Goal: Feedback & Contribution: Leave review/rating

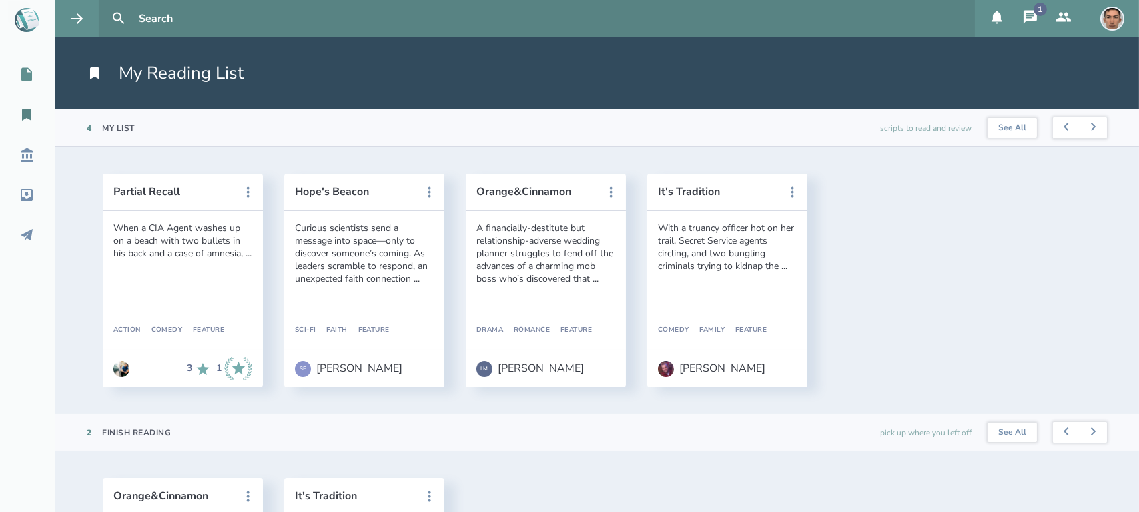
click at [26, 73] on icon at bounding box center [26, 74] width 11 height 13
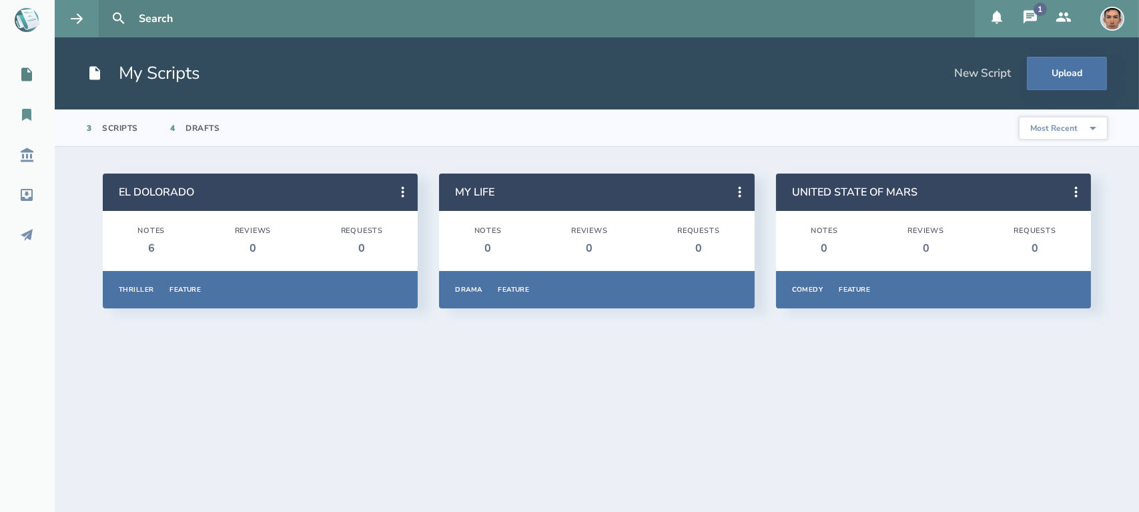
click at [28, 110] on icon at bounding box center [26, 115] width 9 height 12
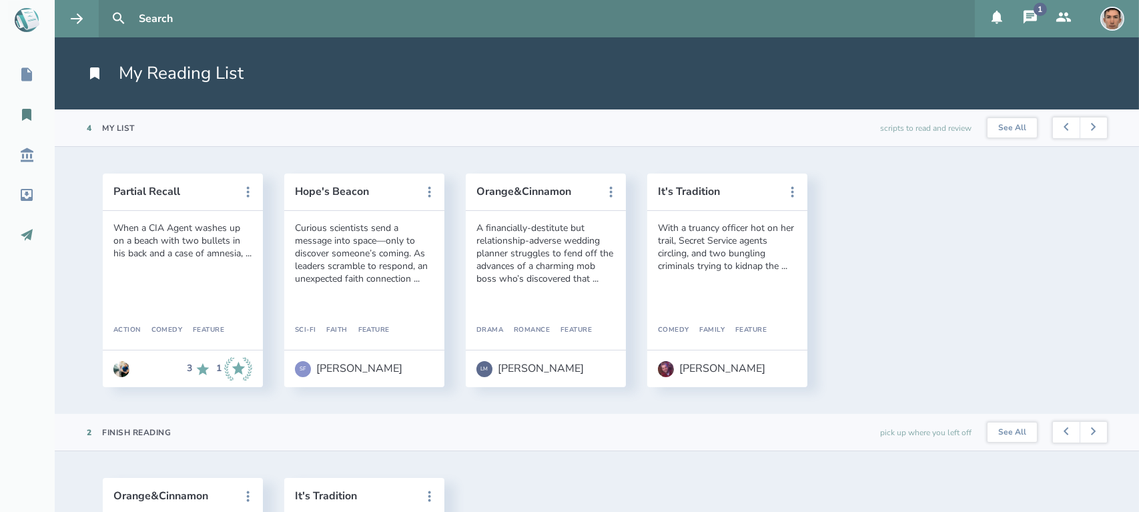
click at [21, 237] on icon at bounding box center [27, 235] width 16 height 16
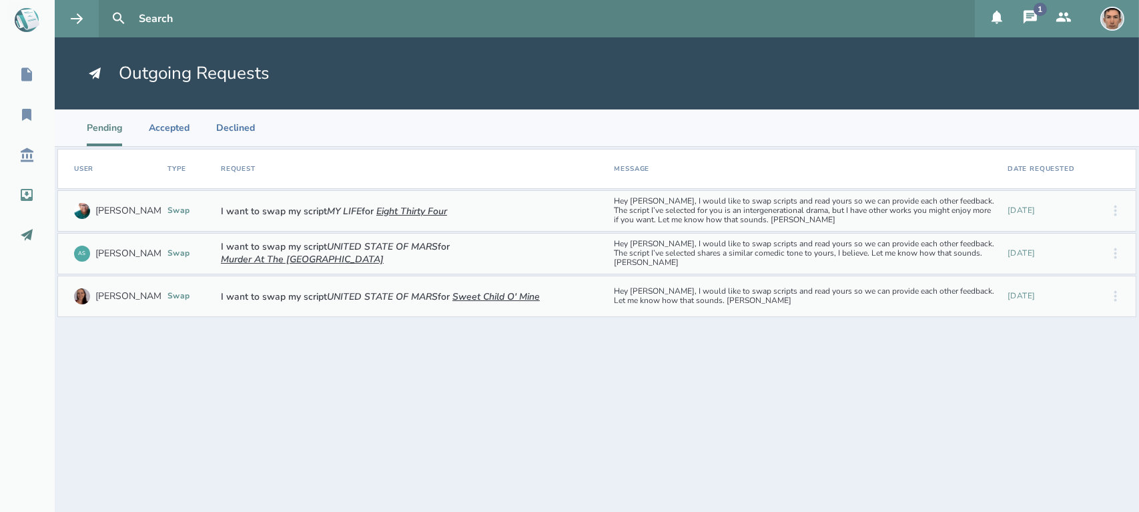
click at [27, 186] on link "Inbox" at bounding box center [27, 194] width 55 height 29
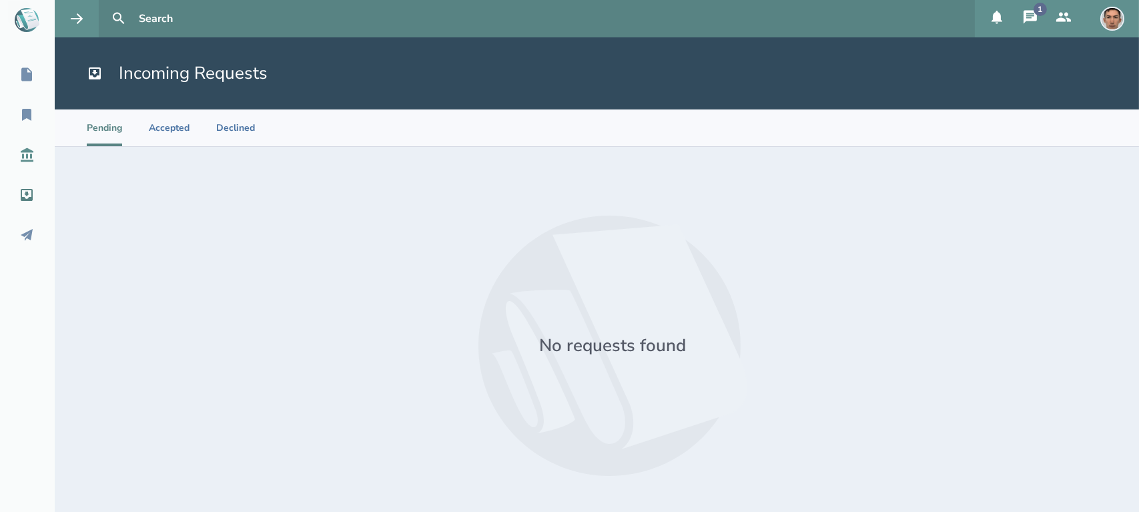
click at [29, 160] on icon at bounding box center [27, 155] width 13 height 14
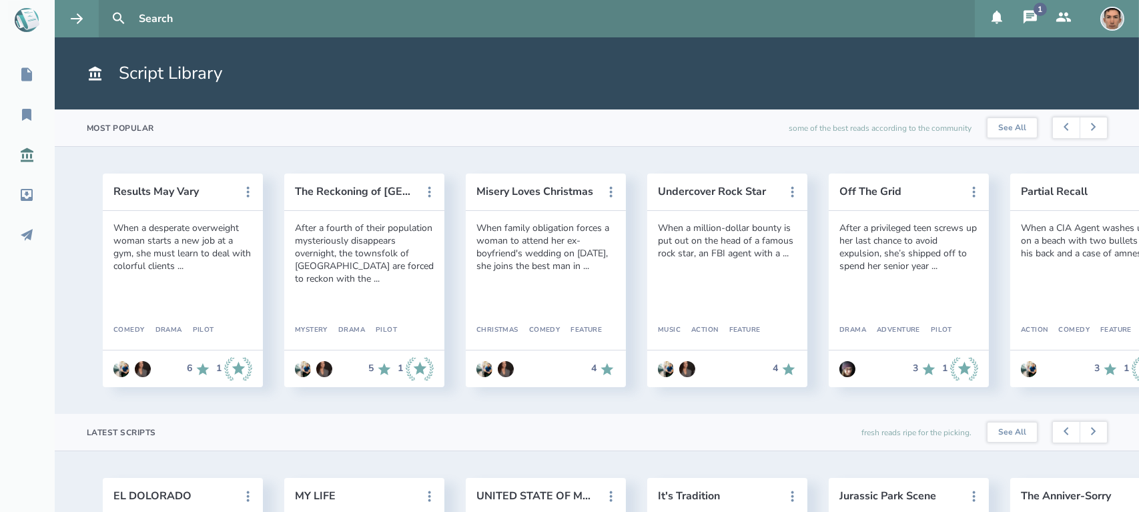
click at [1029, 14] on icon at bounding box center [1030, 16] width 13 height 13
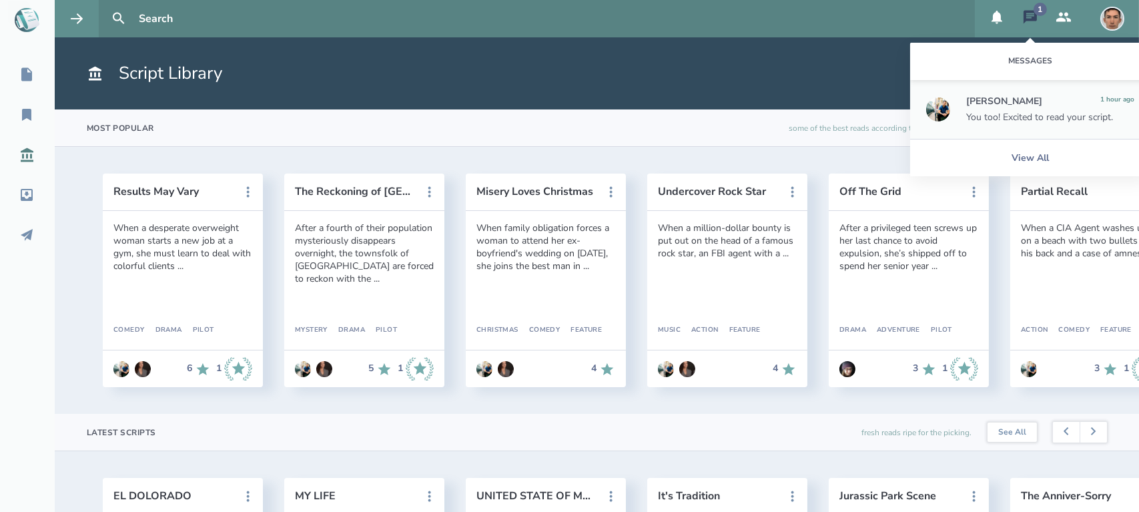
click at [1037, 5] on div "1" at bounding box center [1040, 9] width 13 height 13
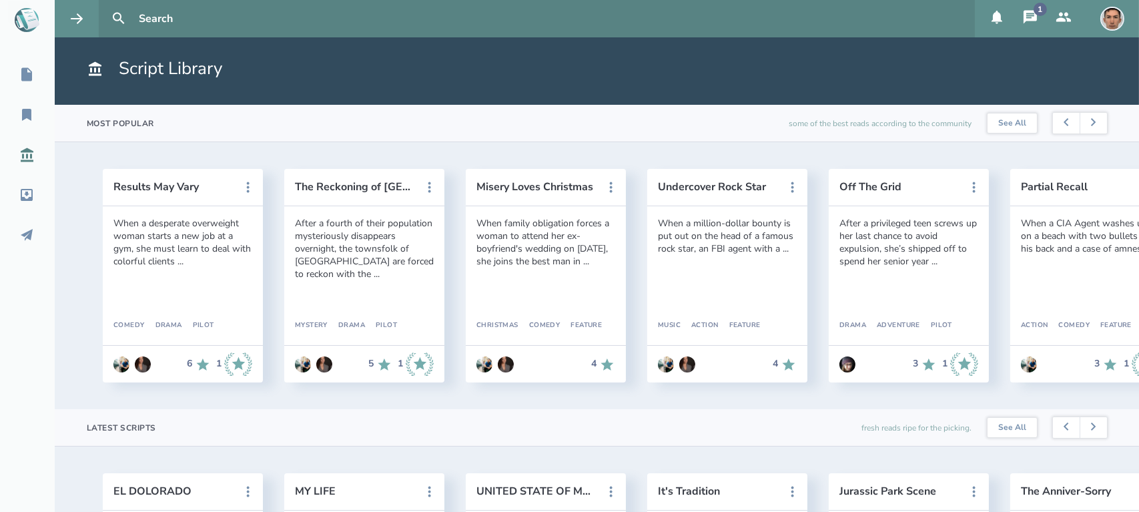
scroll to position [3, 0]
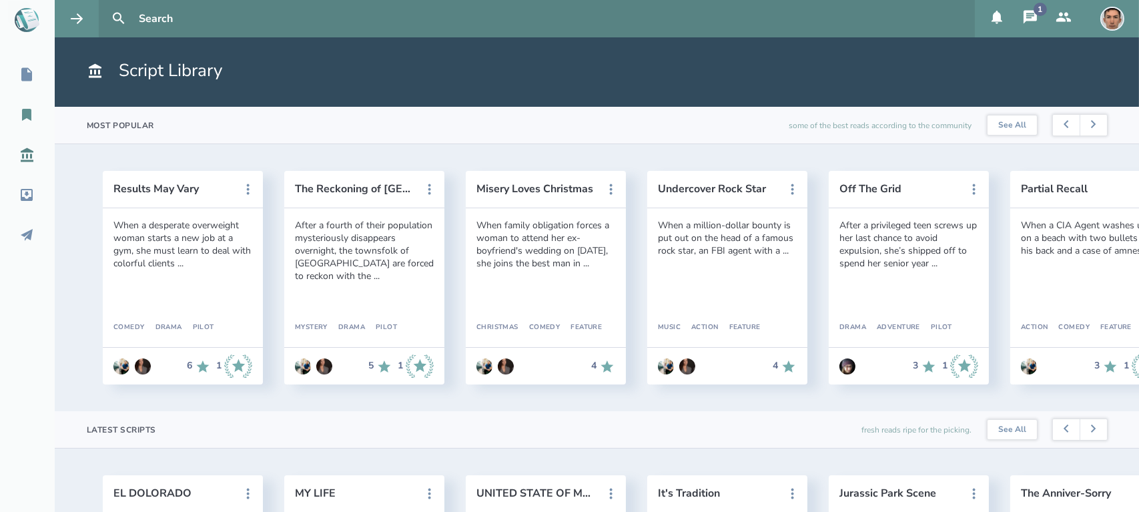
click at [31, 116] on icon at bounding box center [26, 115] width 9 height 12
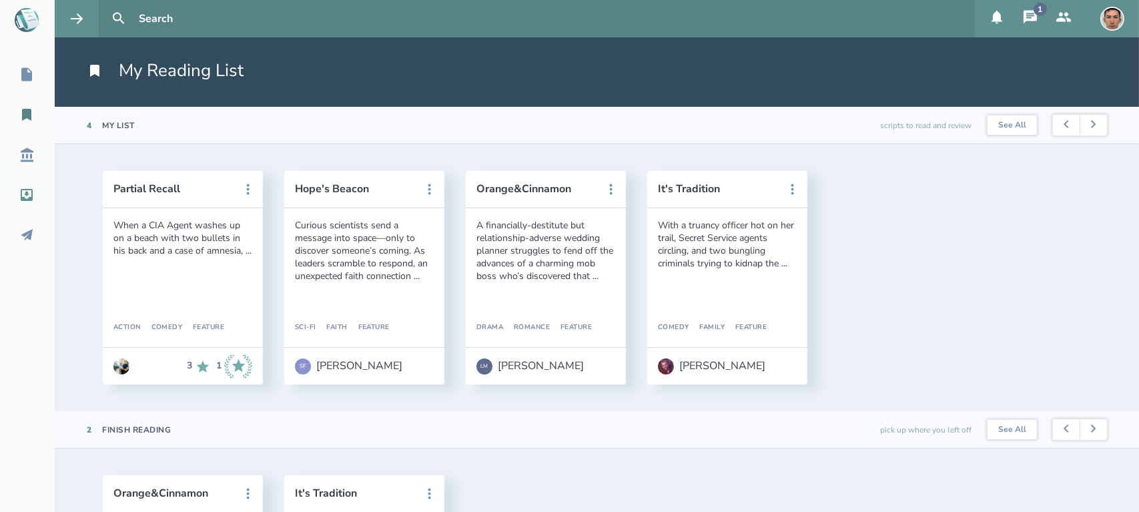
click at [24, 186] on link "Inbox" at bounding box center [27, 194] width 55 height 29
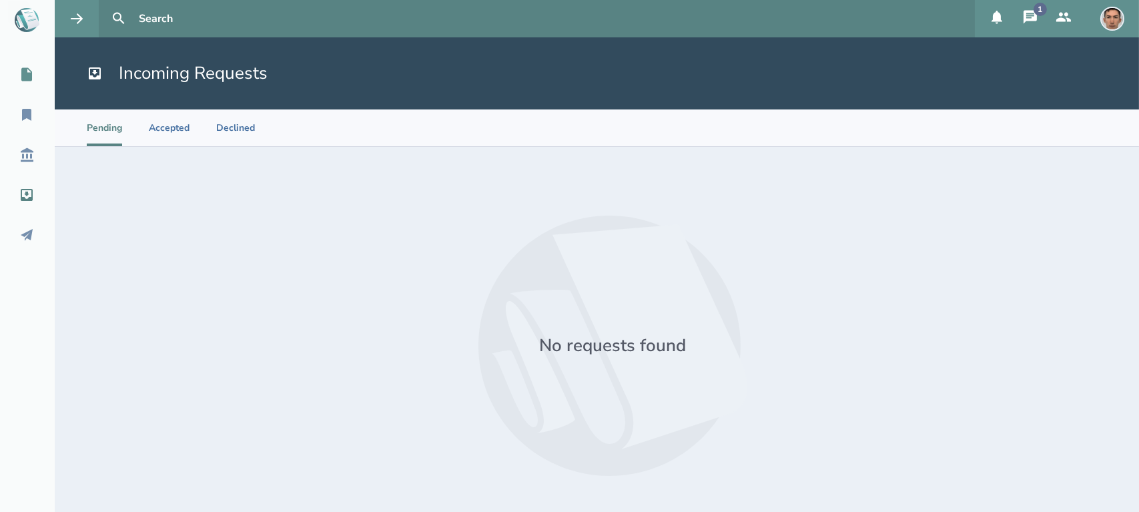
click at [27, 75] on icon at bounding box center [26, 74] width 11 height 13
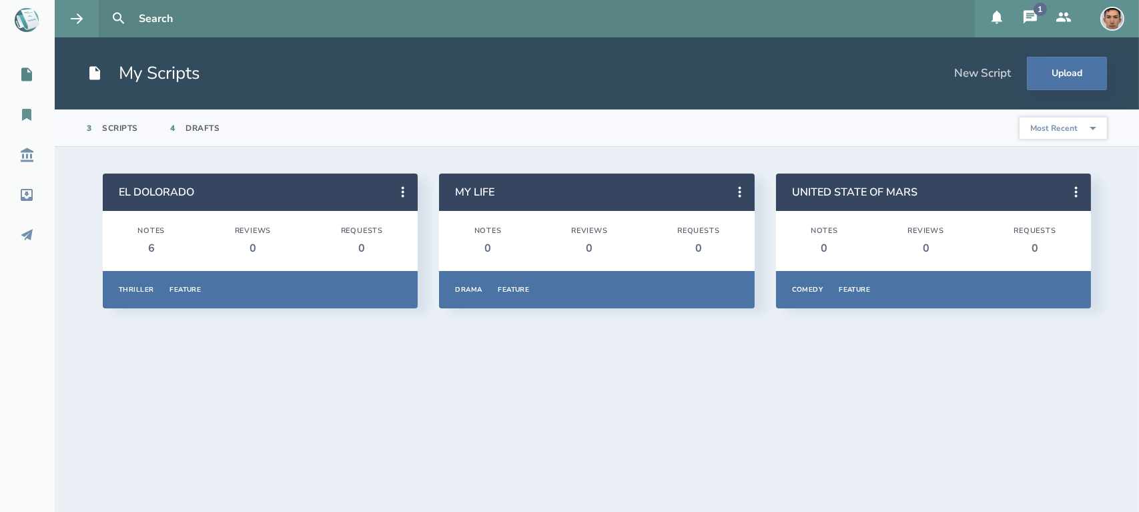
drag, startPoint x: 27, startPoint y: 93, endPoint x: 28, endPoint y: 109, distance: 16.7
click at [28, 109] on nav "My Scripts My Reading List Script Library Inbox Outbox" at bounding box center [27, 155] width 55 height 190
click at [28, 109] on icon at bounding box center [26, 115] width 9 height 12
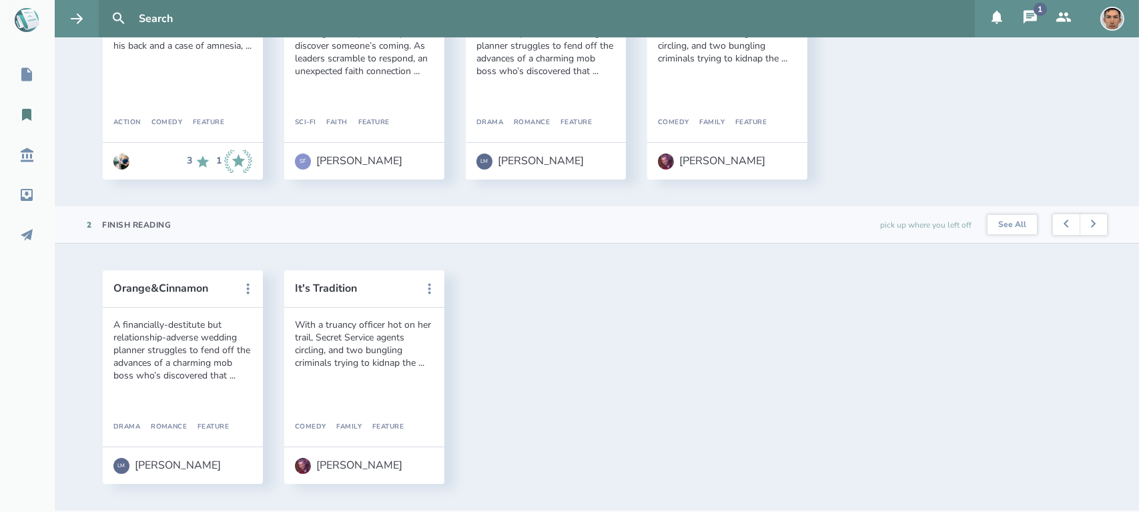
scroll to position [208, 0]
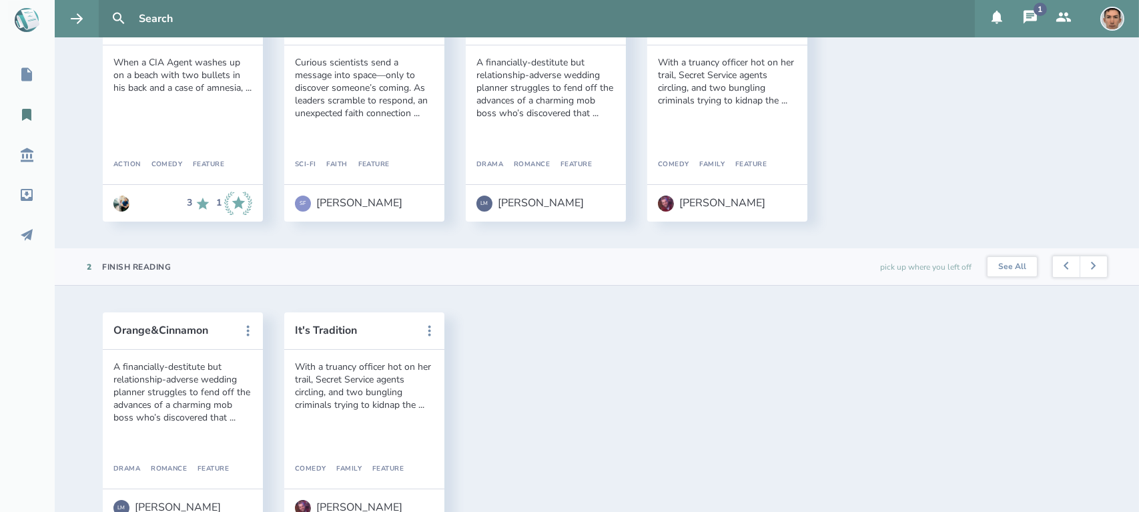
scroll to position [170, 0]
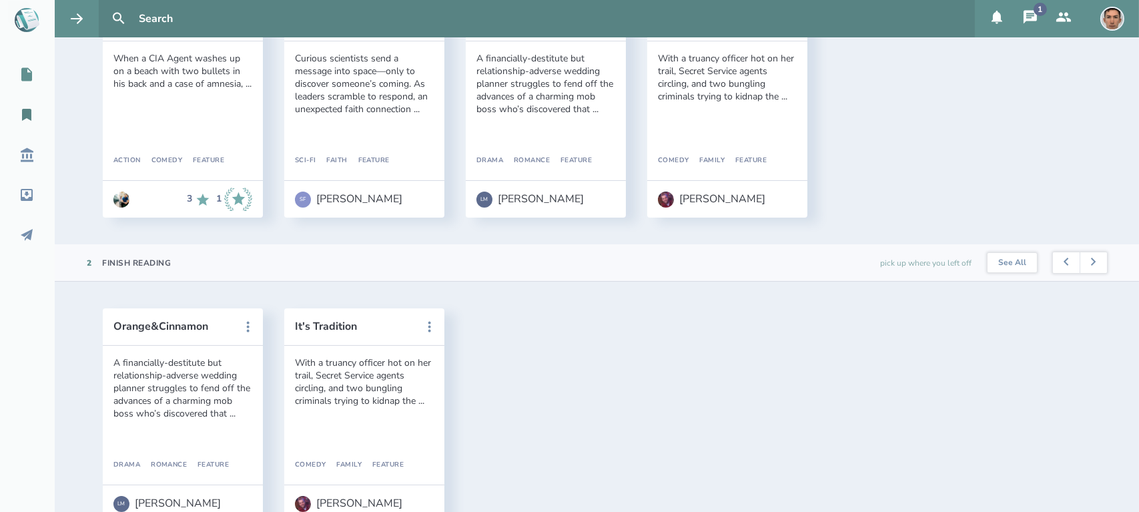
click at [26, 70] on icon at bounding box center [26, 74] width 11 height 13
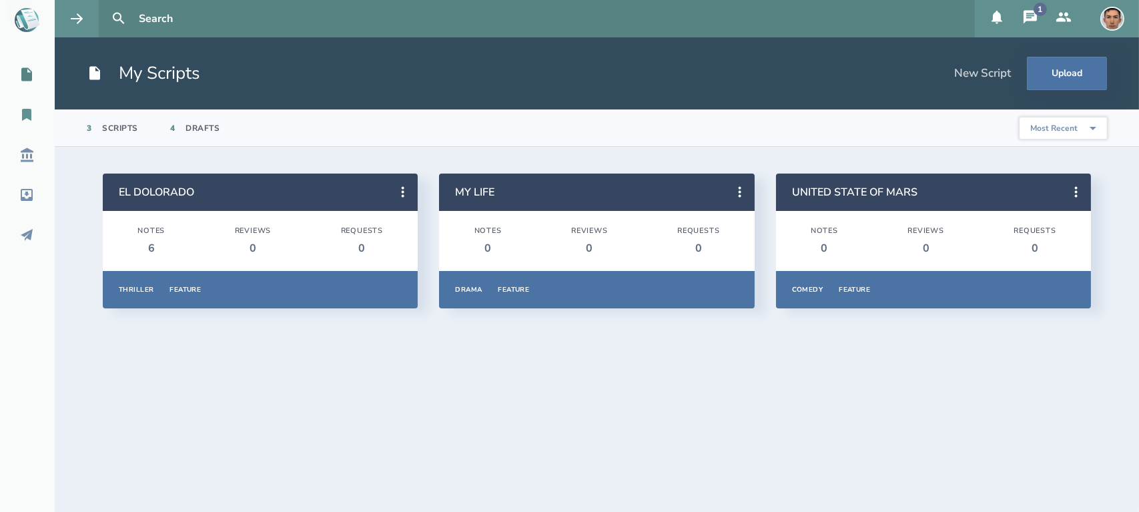
click at [28, 107] on icon at bounding box center [27, 115] width 16 height 16
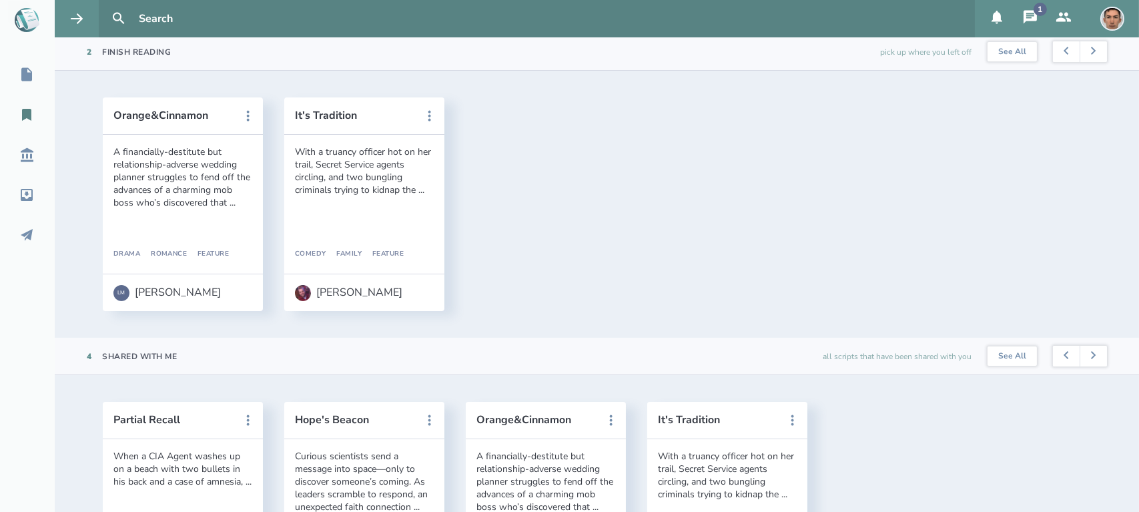
scroll to position [383, 0]
click at [159, 115] on button "Orange&Cinnamon" at bounding box center [173, 113] width 120 height 12
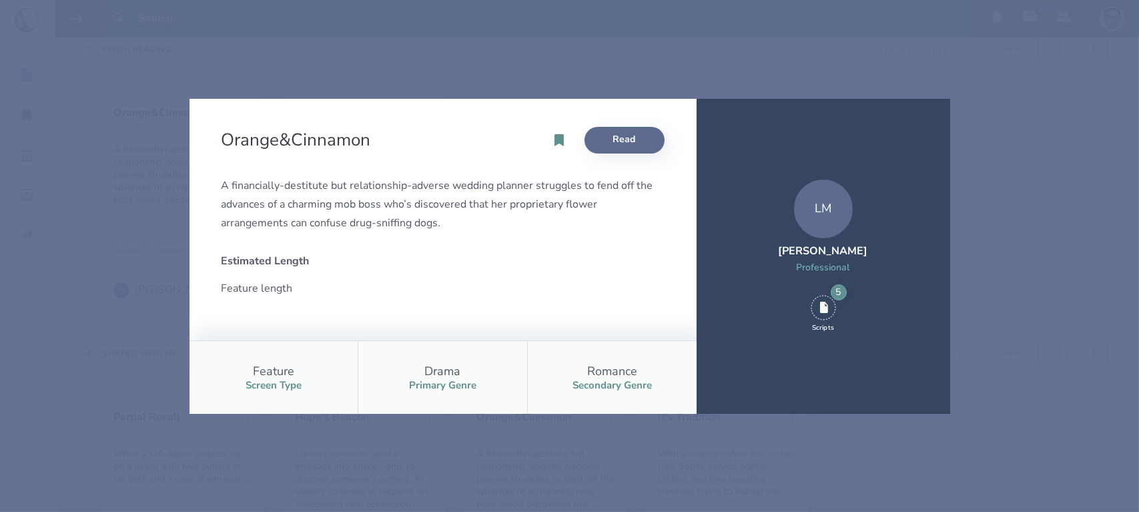
click at [618, 133] on link "Read" at bounding box center [625, 140] width 80 height 27
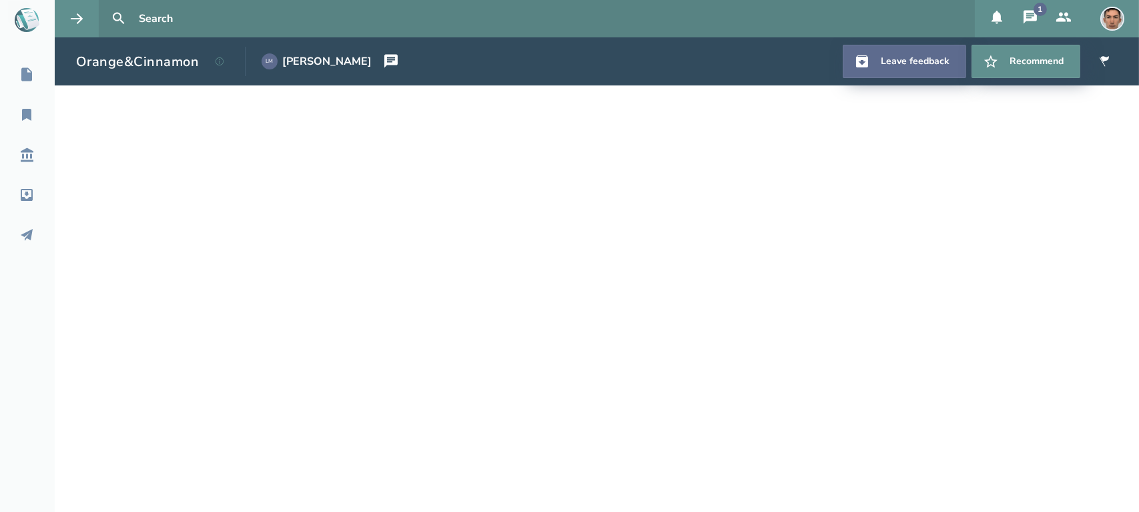
click at [894, 59] on link "Leave feedback" at bounding box center [904, 61] width 123 height 33
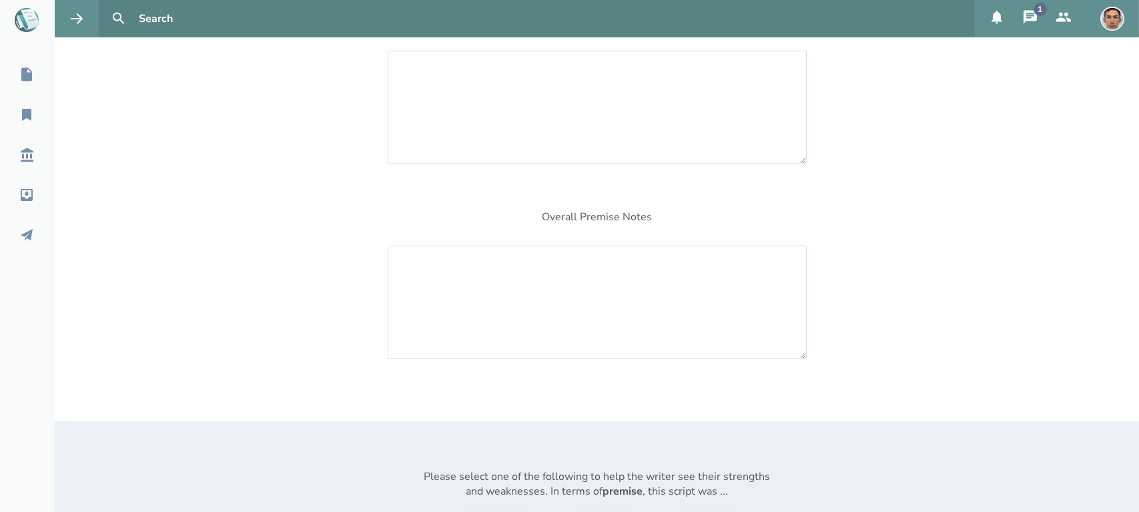
scroll to position [308, 0]
click at [720, 260] on textarea at bounding box center [597, 300] width 419 height 113
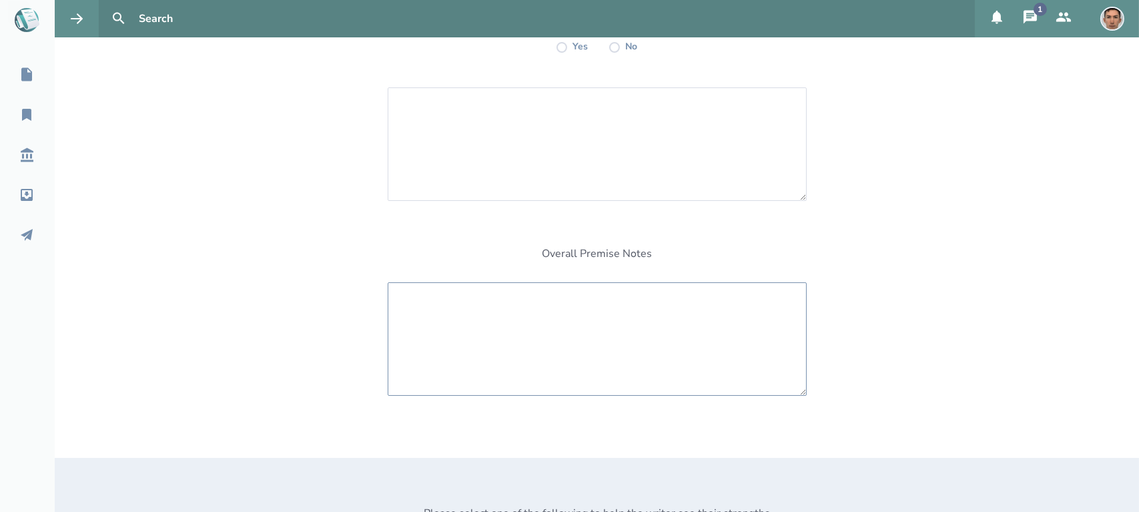
scroll to position [433, 0]
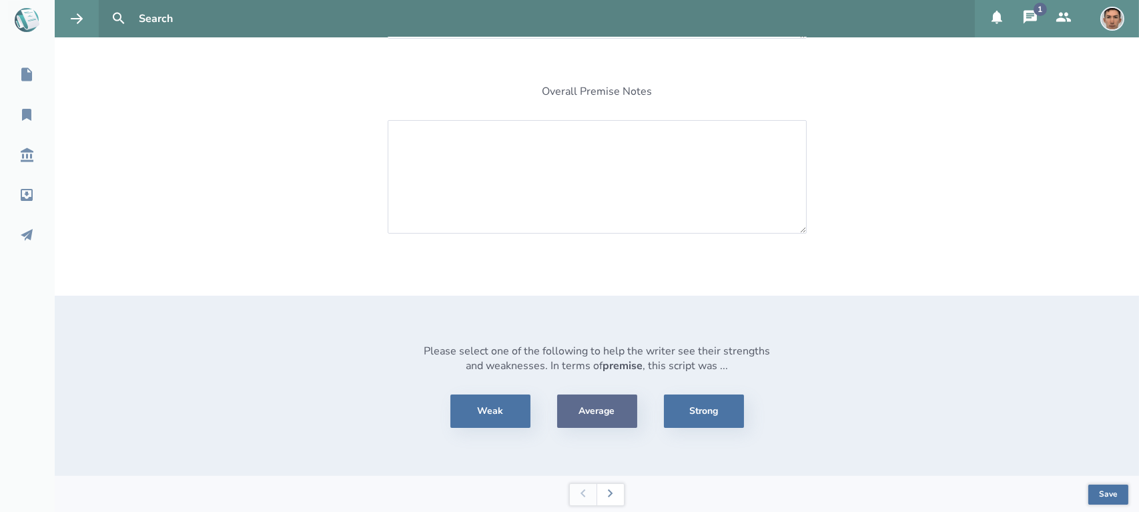
click at [577, 412] on button "Average" at bounding box center [597, 410] width 80 height 33
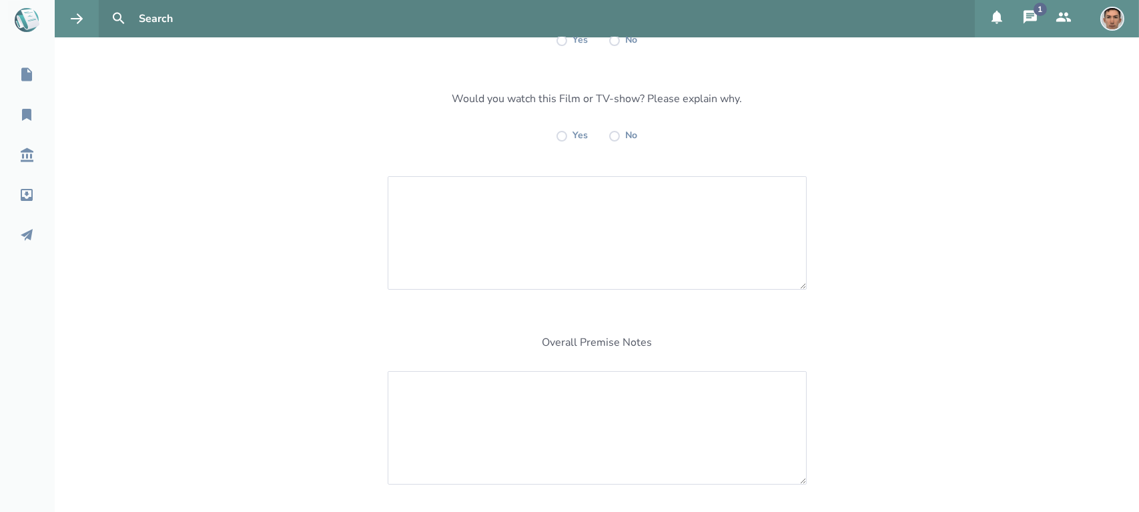
scroll to position [0, 0]
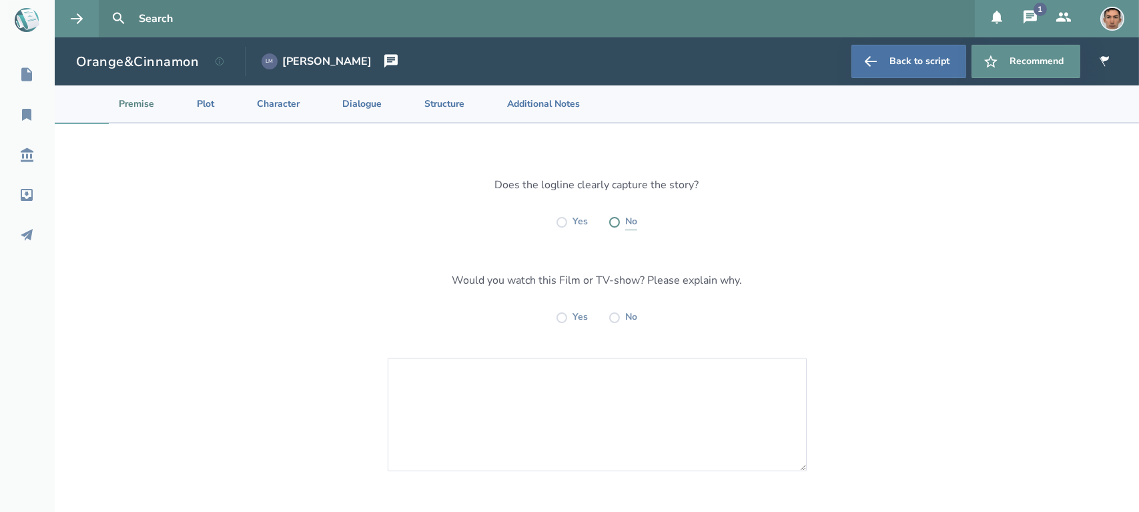
click at [613, 224] on label at bounding box center [614, 222] width 11 height 11
radio input "true"
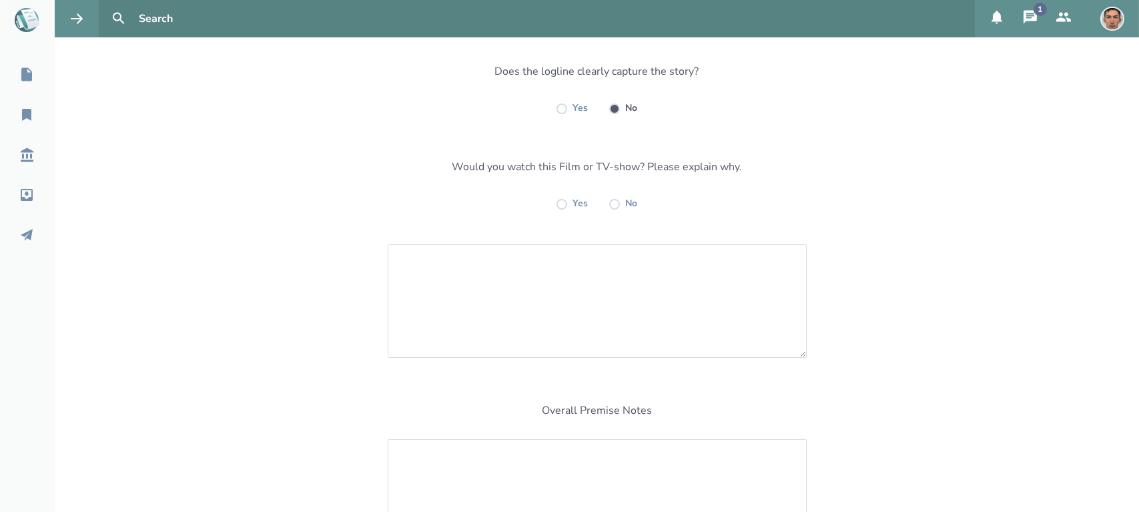
scroll to position [114, 0]
click at [614, 204] on label at bounding box center [614, 203] width 11 height 11
radio input "true"
click at [497, 294] on textarea at bounding box center [597, 300] width 419 height 113
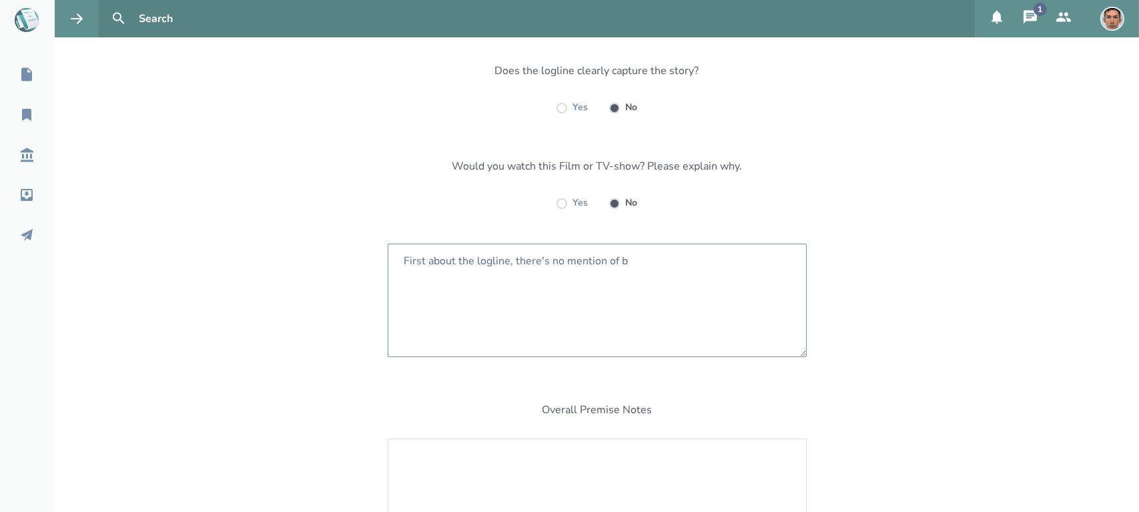
click at [419, 258] on textarea "First about the logline, there's no mention of b" at bounding box center [597, 300] width 419 height 113
click at [640, 253] on textarea "First, about the logline, there's no mention of b" at bounding box center [597, 300] width 419 height 113
click at [627, 263] on textarea "First, about the logline, there's no mention of Barry in it" at bounding box center [597, 300] width 419 height 113
click at [749, 256] on textarea "First, about the logline, there's no mention of the character of Barry in it" at bounding box center [597, 300] width 419 height 113
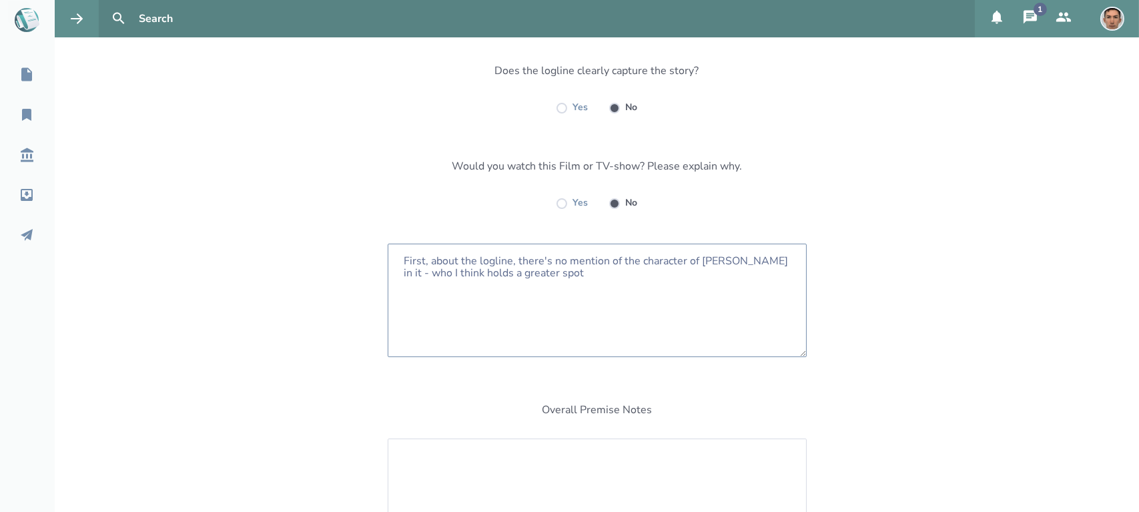
click at [485, 276] on textarea "First, about the logline, there's no mention of the character of Barry in it - …" at bounding box center [597, 300] width 419 height 113
click at [550, 267] on textarea "First, about the logline, there's no mention of the character of Barry in it - …" at bounding box center [597, 300] width 419 height 113
click at [536, 272] on textarea "First, about the logline, there's no mention of the character of Barry in it - …" at bounding box center [597, 300] width 419 height 113
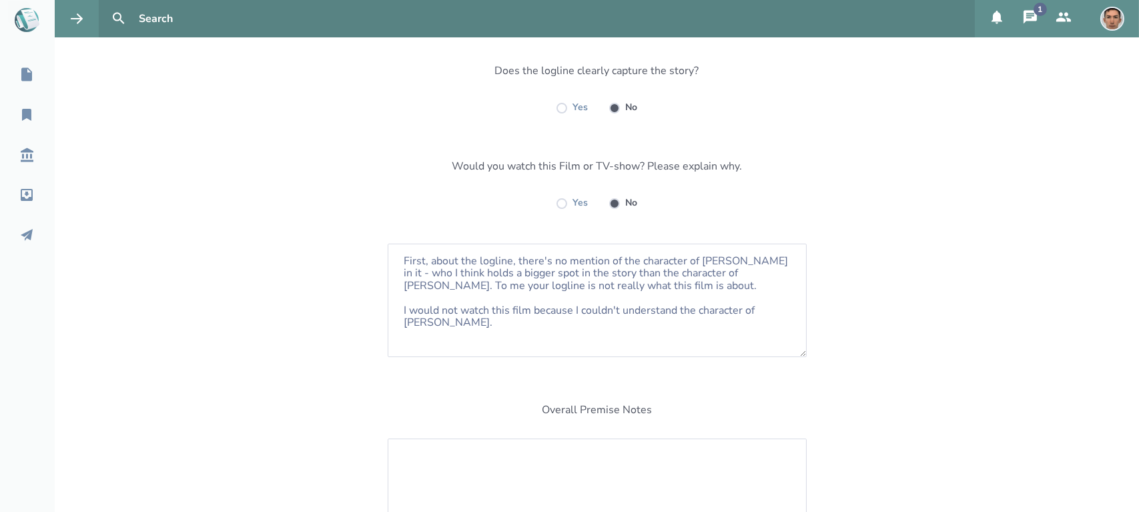
click at [889, 234] on div "Does the logline clearly capture the story? Yes No Would you watch this Film or…" at bounding box center [597, 402] width 1085 height 784
click at [597, 324] on textarea "First, about the logline, there's no mention of the character of Barry in it - …" at bounding box center [597, 300] width 419 height 113
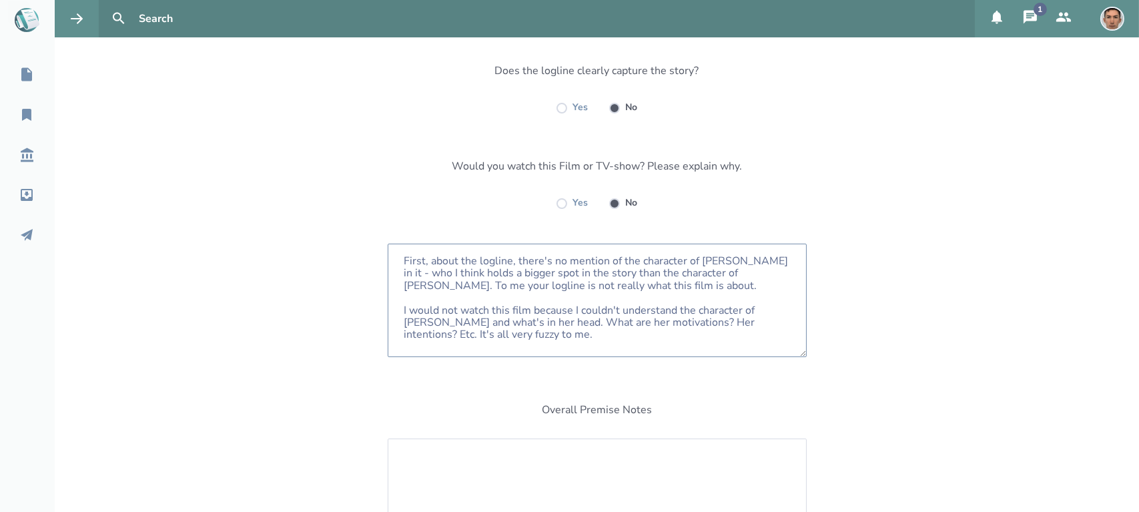
scroll to position [347, 0]
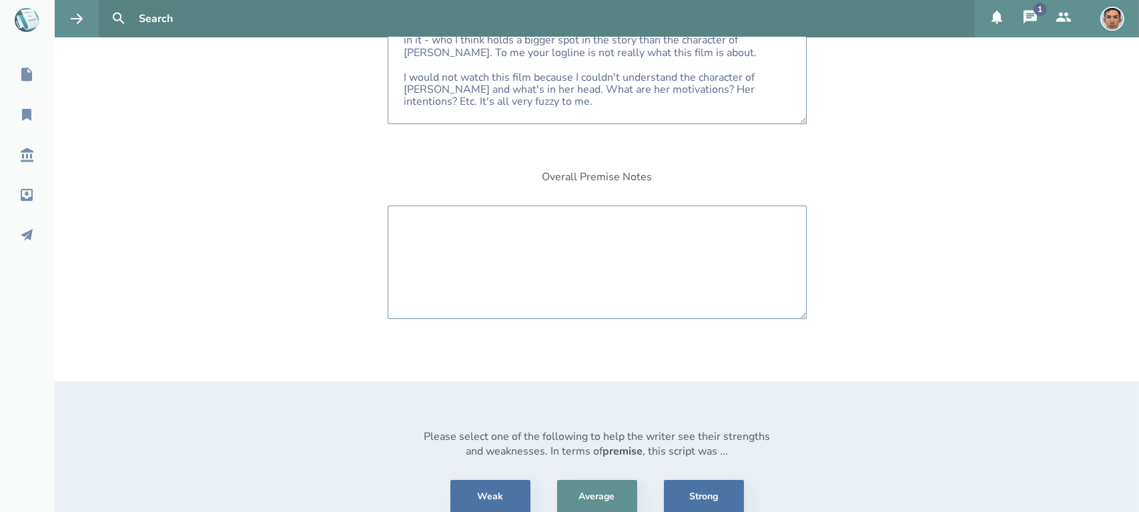
type textarea "First, about the logline, there's no mention of the character of Barry in it - …"
click at [577, 260] on textarea at bounding box center [597, 262] width 419 height 113
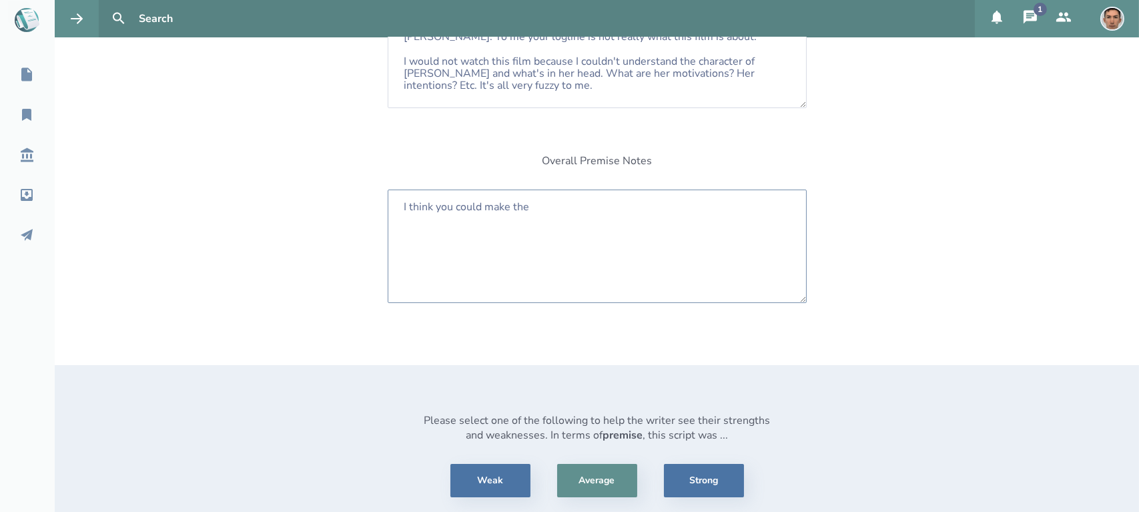
scroll to position [433, 0]
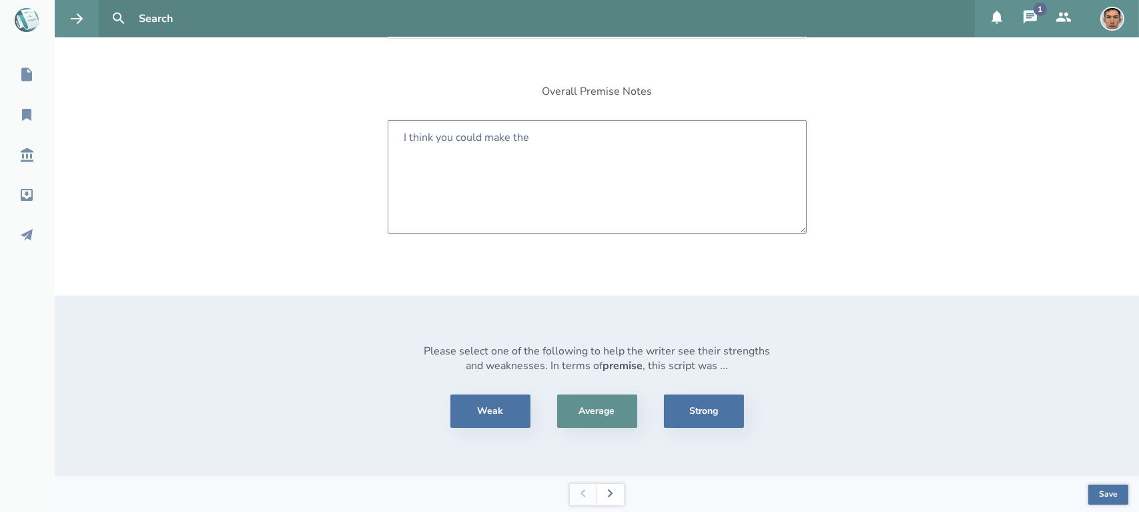
type textarea "I think you could make the"
click at [611, 498] on button at bounding box center [610, 494] width 27 height 21
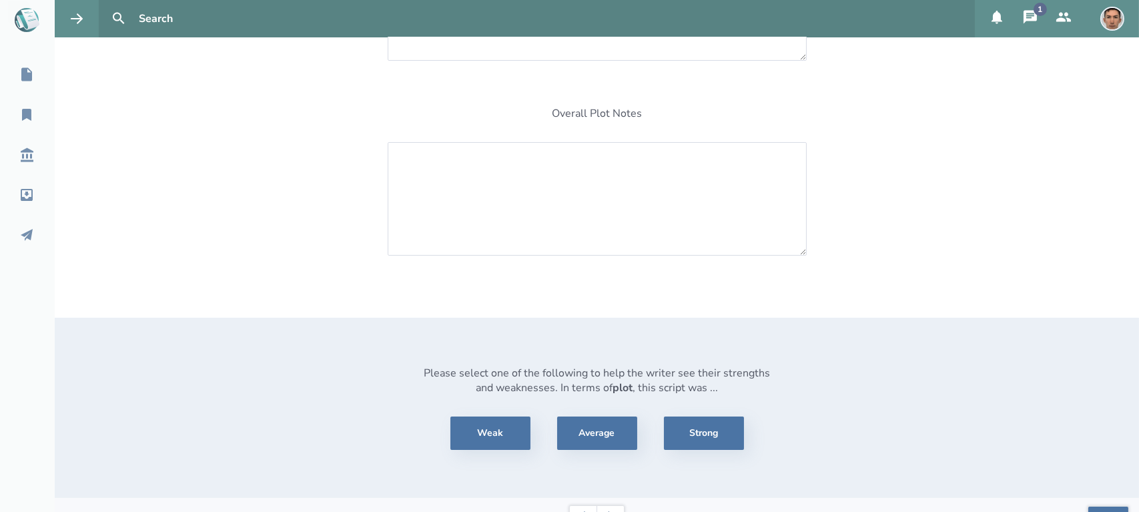
scroll to position [399, 0]
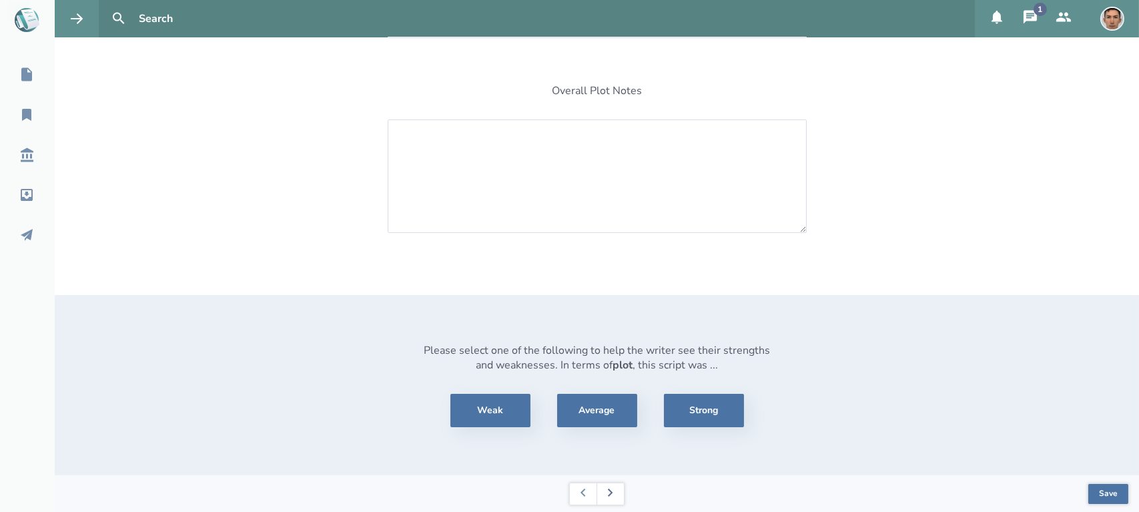
click at [612, 499] on button at bounding box center [610, 493] width 27 height 21
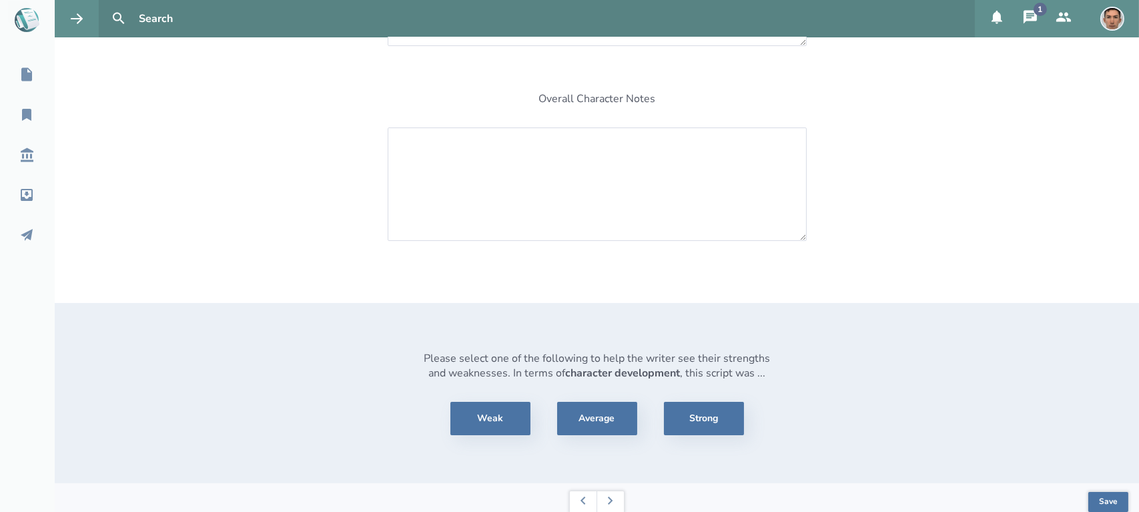
scroll to position [384, 0]
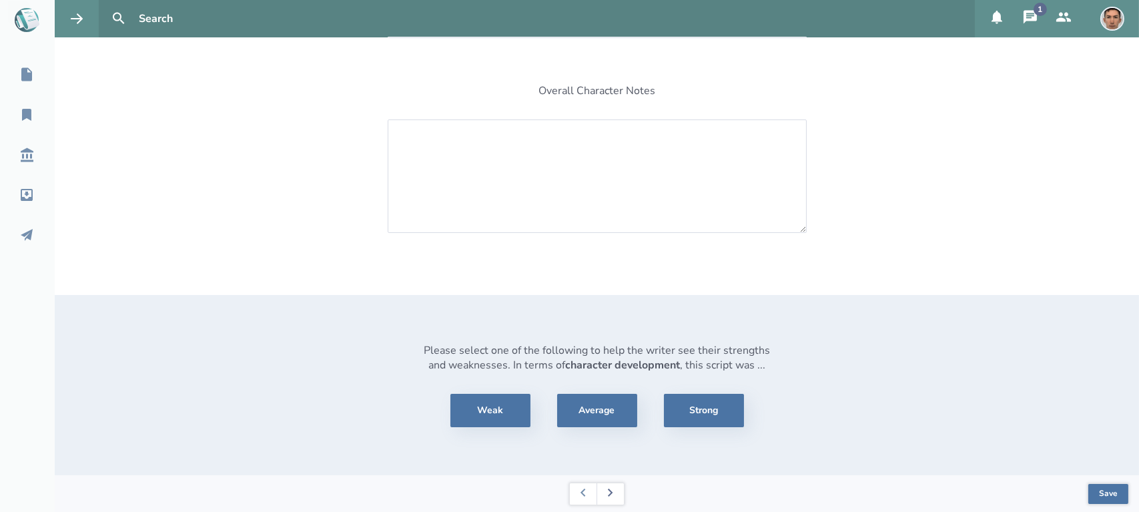
click at [608, 495] on icon at bounding box center [610, 493] width 5 height 8
click at [609, 498] on button at bounding box center [610, 493] width 27 height 21
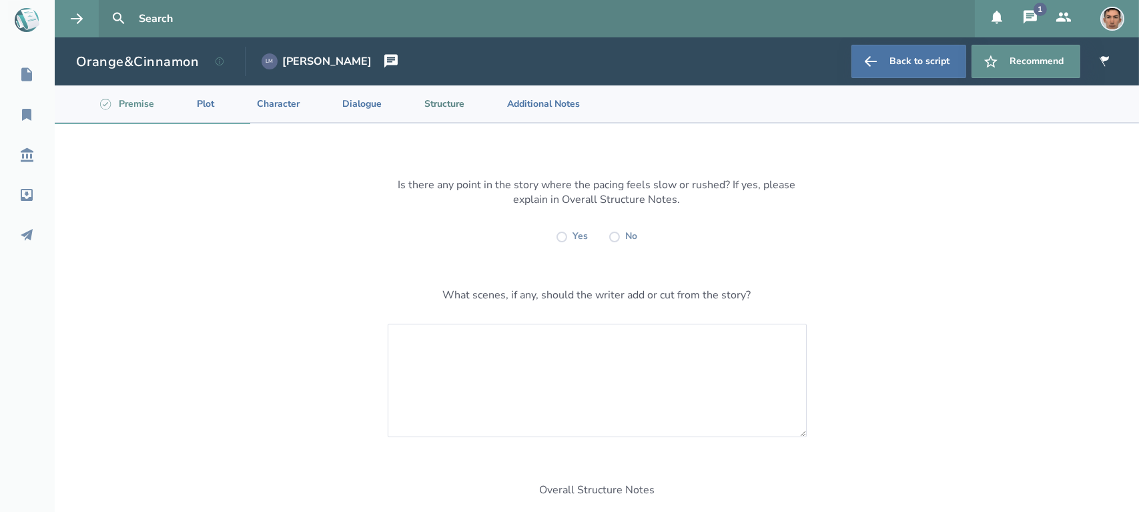
scroll to position [399, 0]
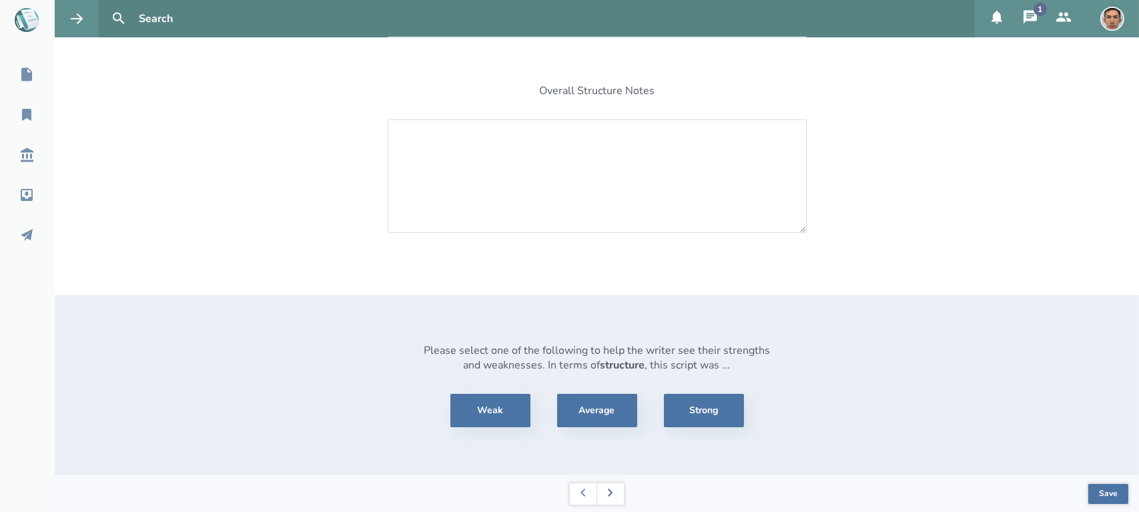
click at [611, 498] on button at bounding box center [610, 493] width 27 height 21
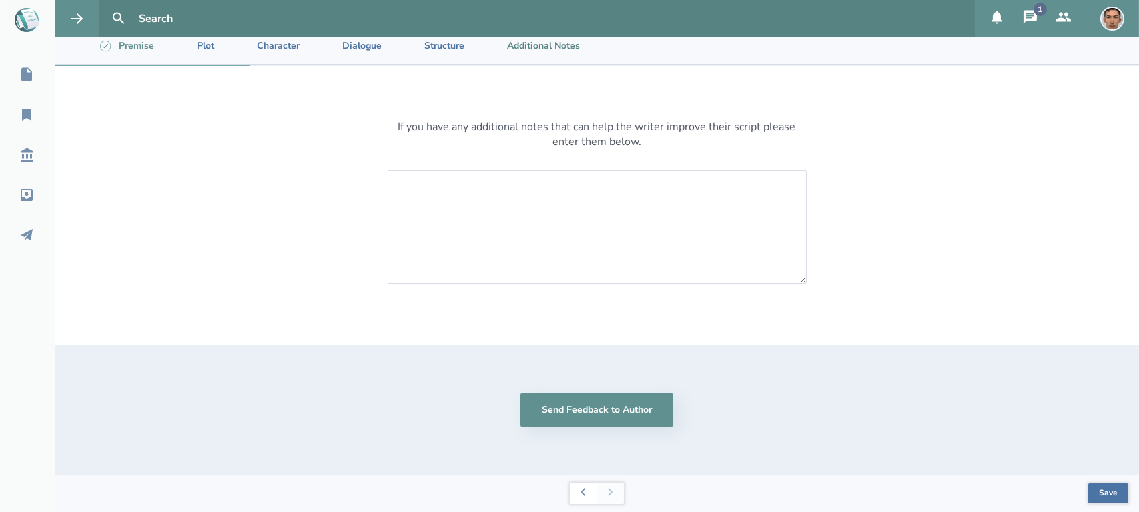
scroll to position [58, 0]
click at [574, 491] on button at bounding box center [583, 493] width 27 height 21
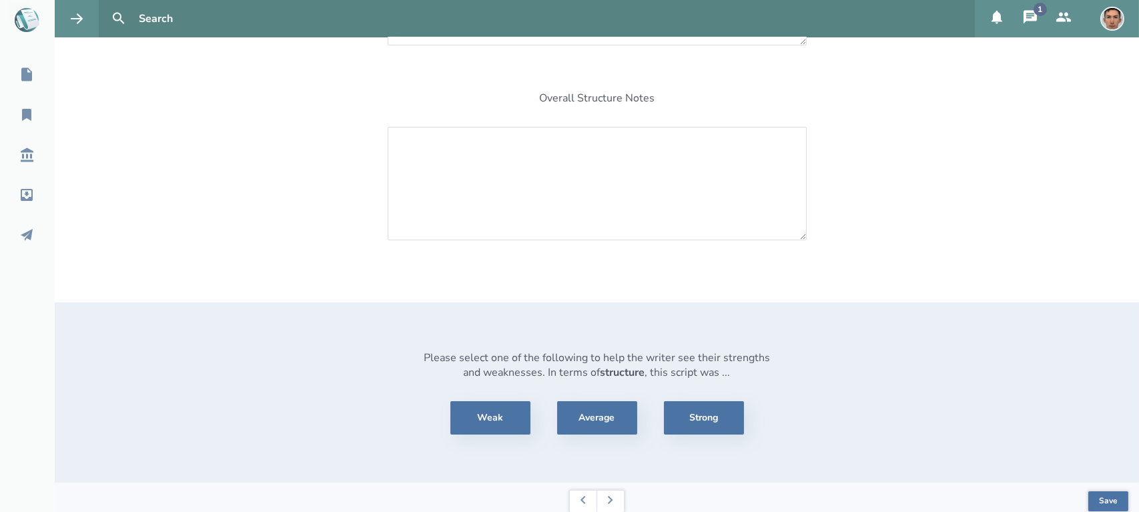
scroll to position [399, 0]
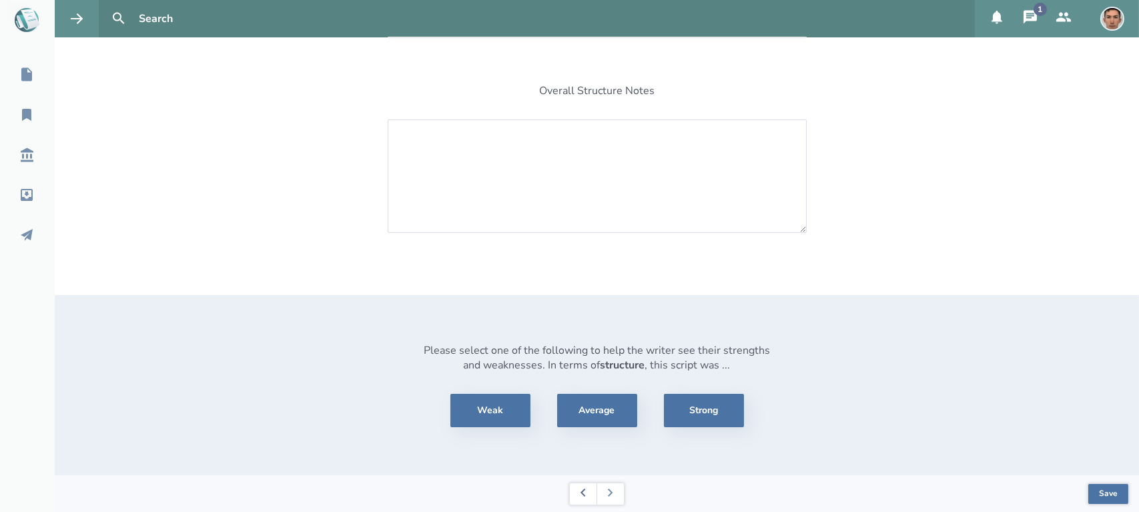
click at [581, 499] on button at bounding box center [583, 493] width 27 height 21
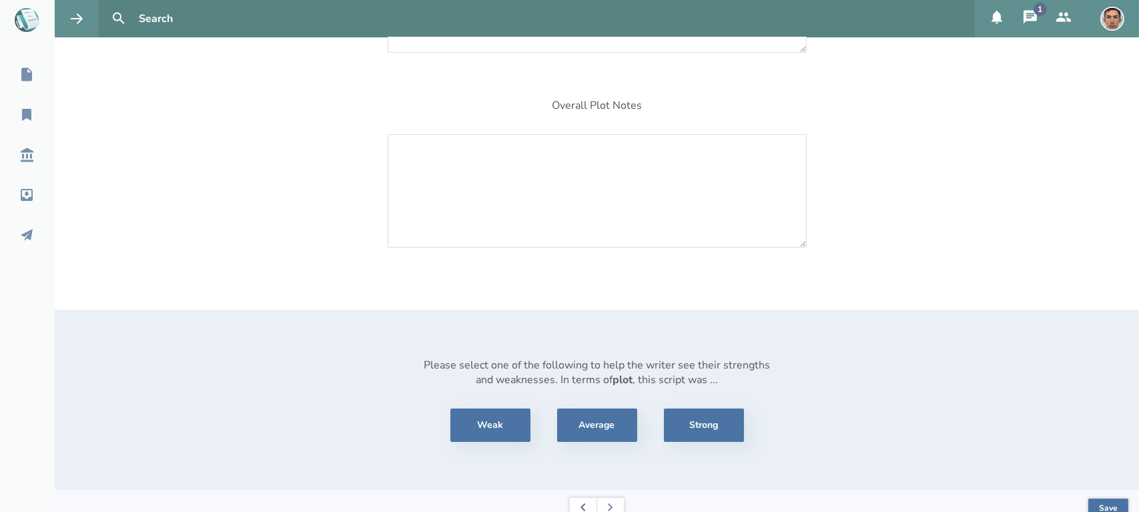
click at [581, 499] on button at bounding box center [583, 508] width 27 height 21
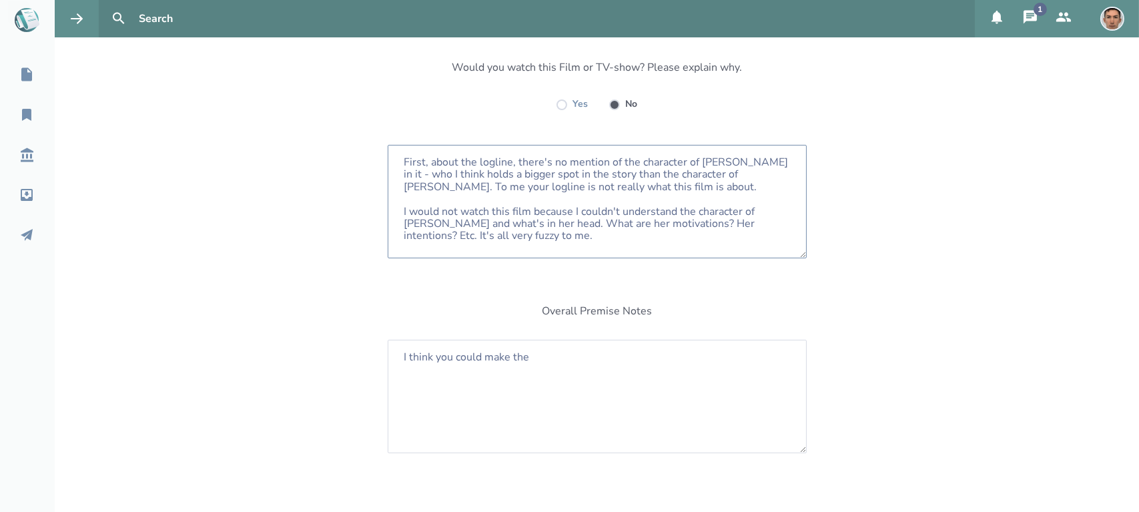
scroll to position [212, 0]
click at [581, 357] on textarea "I think you could make the" at bounding box center [597, 396] width 419 height 113
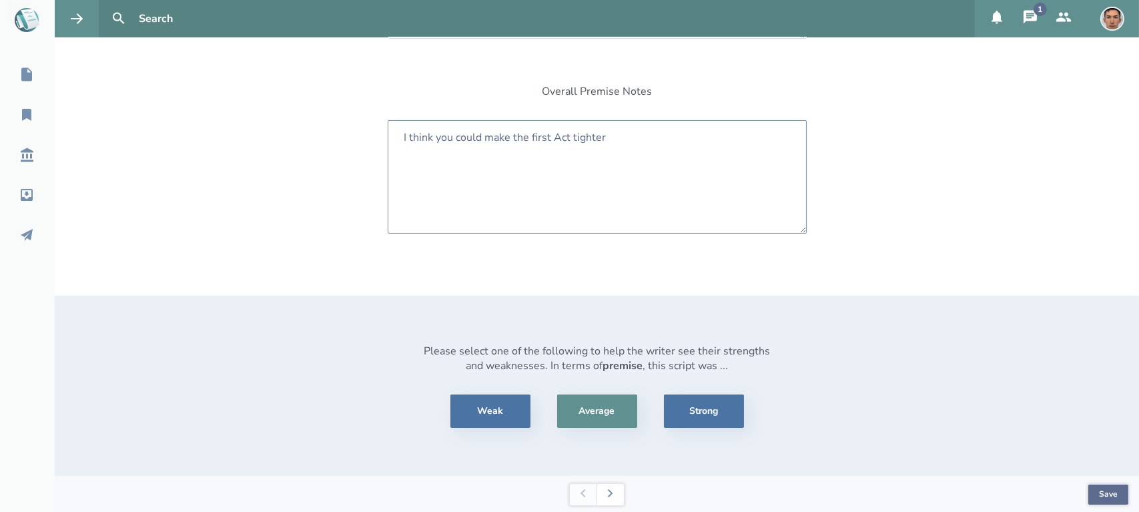
type textarea "I think you could make the first Act tighter"
click at [1095, 493] on button "Save" at bounding box center [1109, 495] width 40 height 20
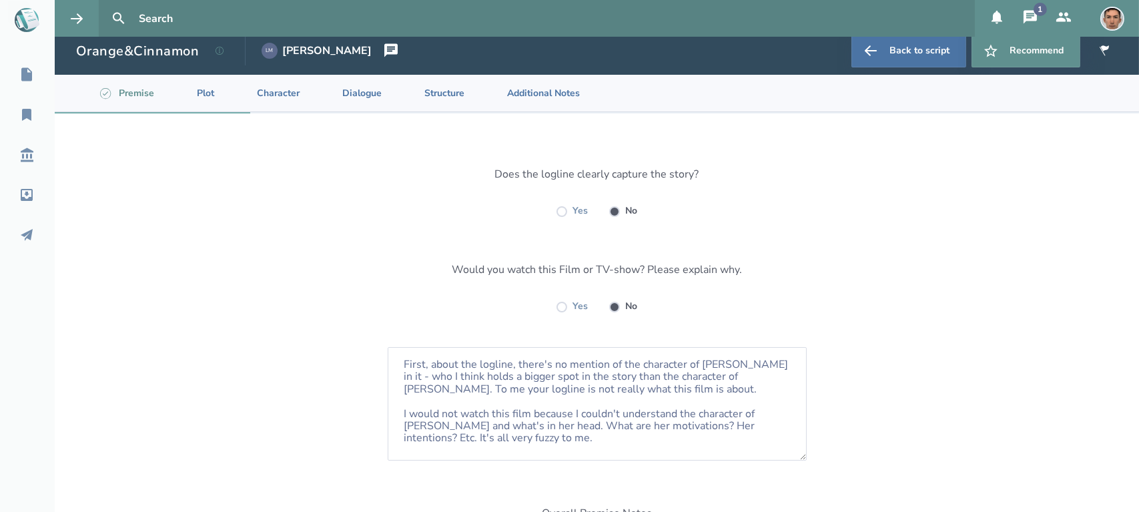
scroll to position [0, 0]
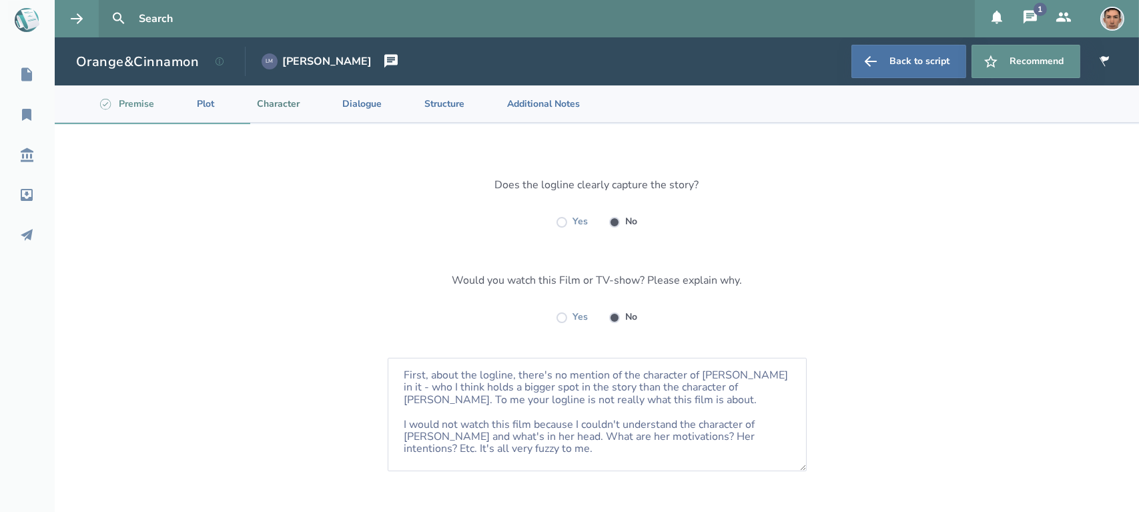
click at [282, 105] on li "Character" at bounding box center [267, 103] width 85 height 37
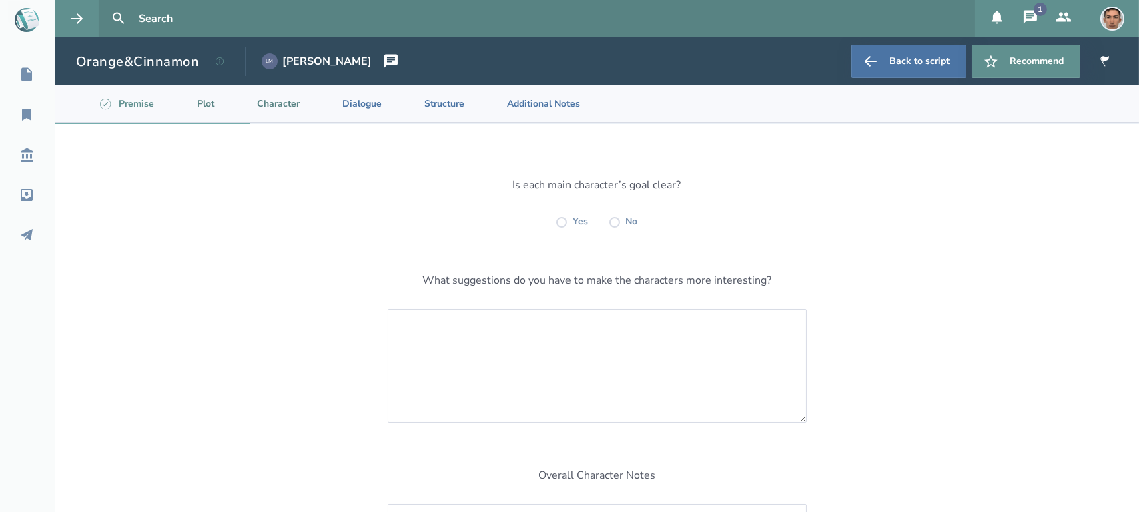
click at [214, 109] on li "Plot" at bounding box center [195, 103] width 60 height 37
click at [129, 103] on li "Premise" at bounding box center [126, 103] width 78 height 37
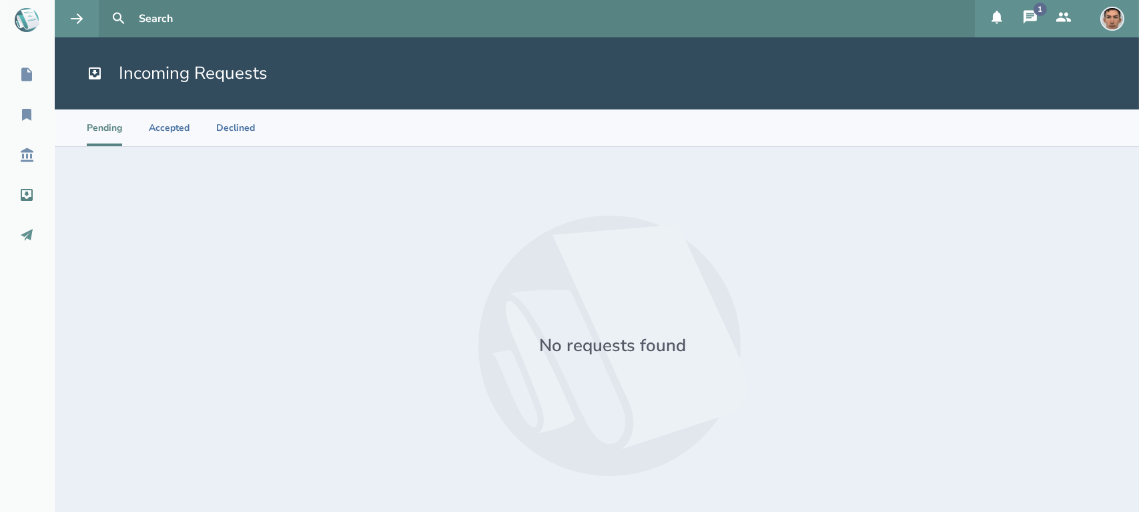
click at [25, 234] on icon at bounding box center [27, 235] width 12 height 12
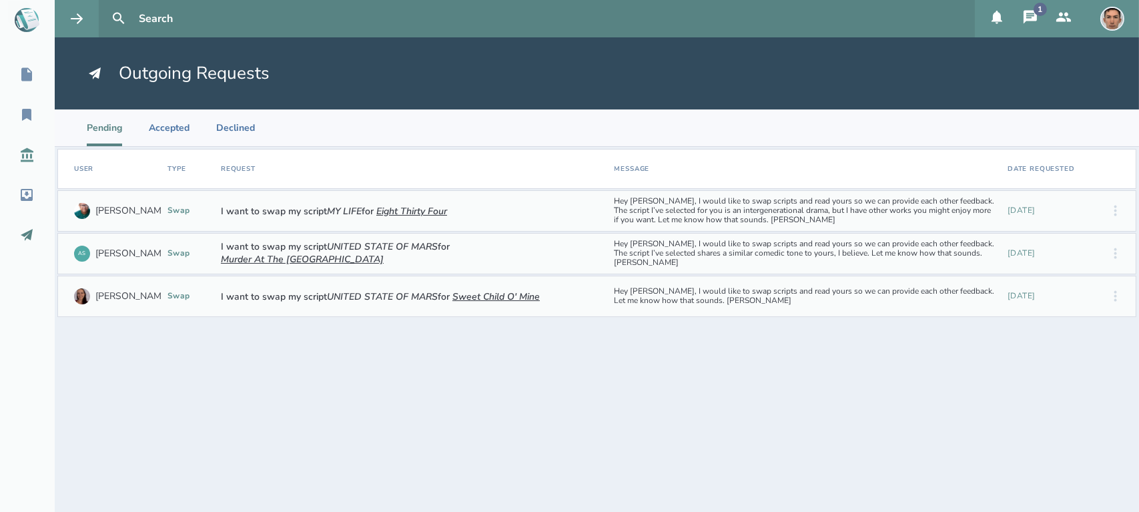
click at [29, 154] on icon at bounding box center [27, 155] width 16 height 16
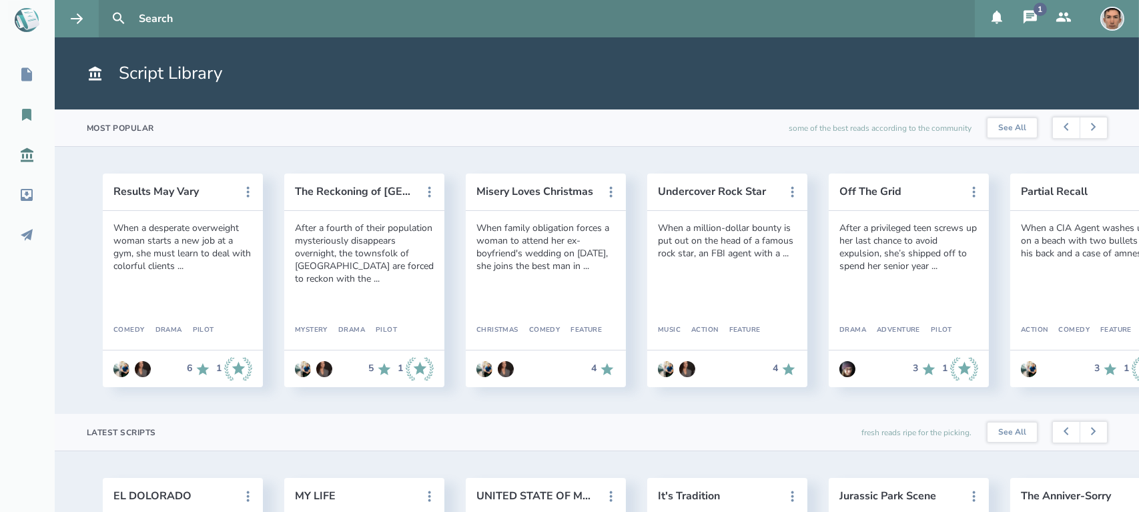
click at [27, 117] on icon at bounding box center [26, 115] width 9 height 12
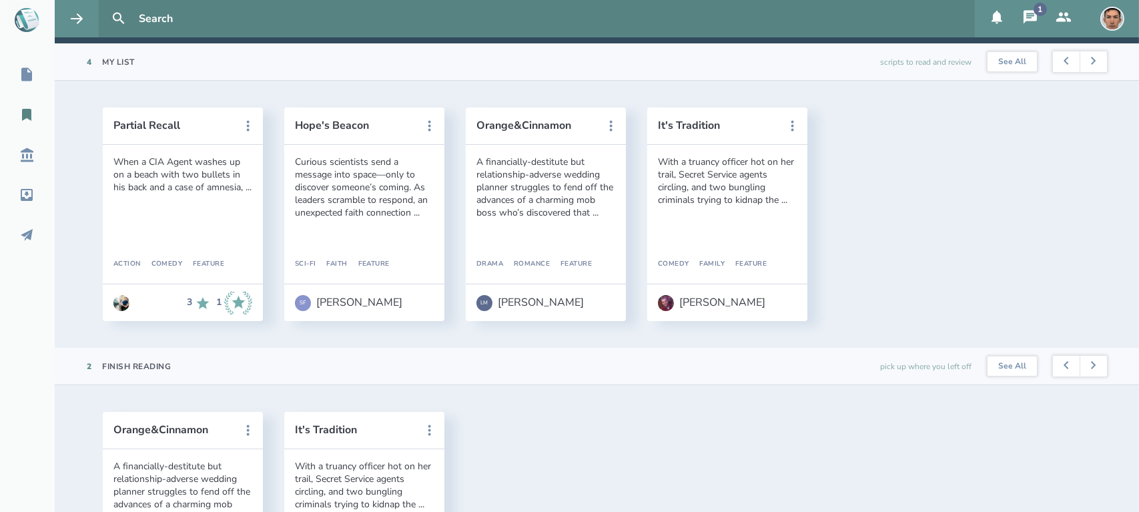
scroll to position [71, 0]
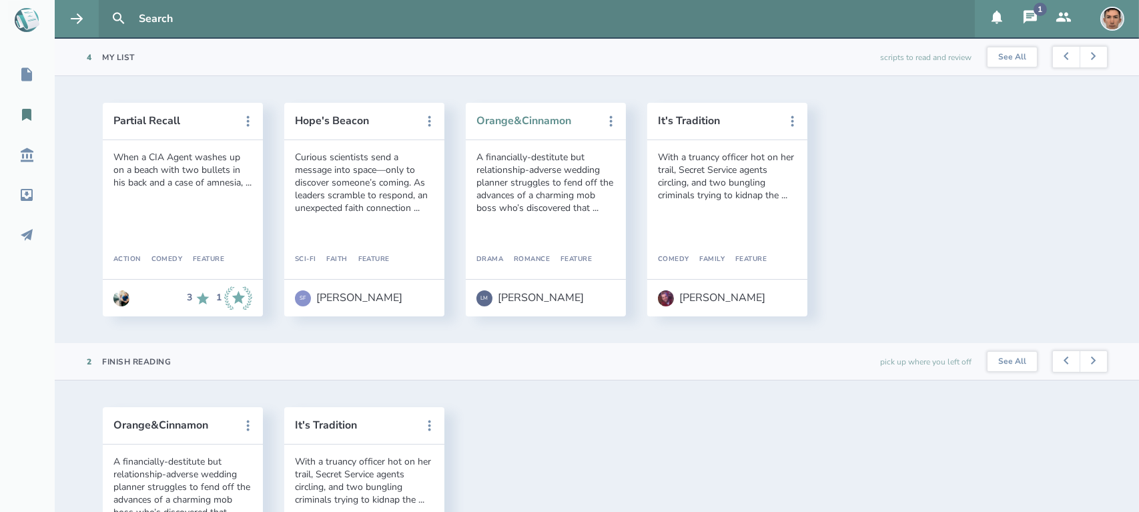
click at [539, 120] on button "Orange&Cinnamon" at bounding box center [537, 121] width 120 height 12
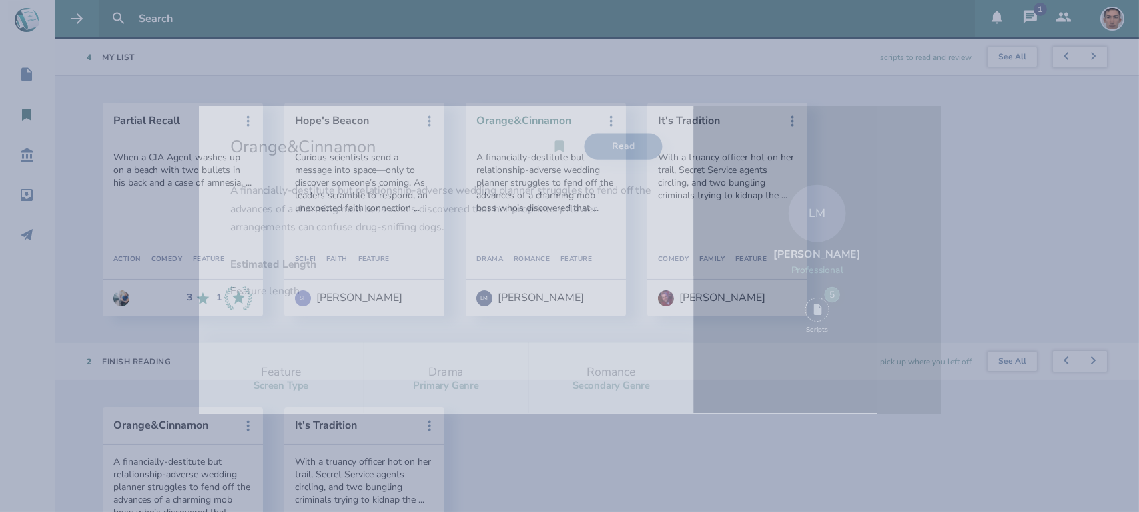
click at [539, 120] on div "Orange&Cinnamon Read" at bounding box center [446, 146] width 433 height 70
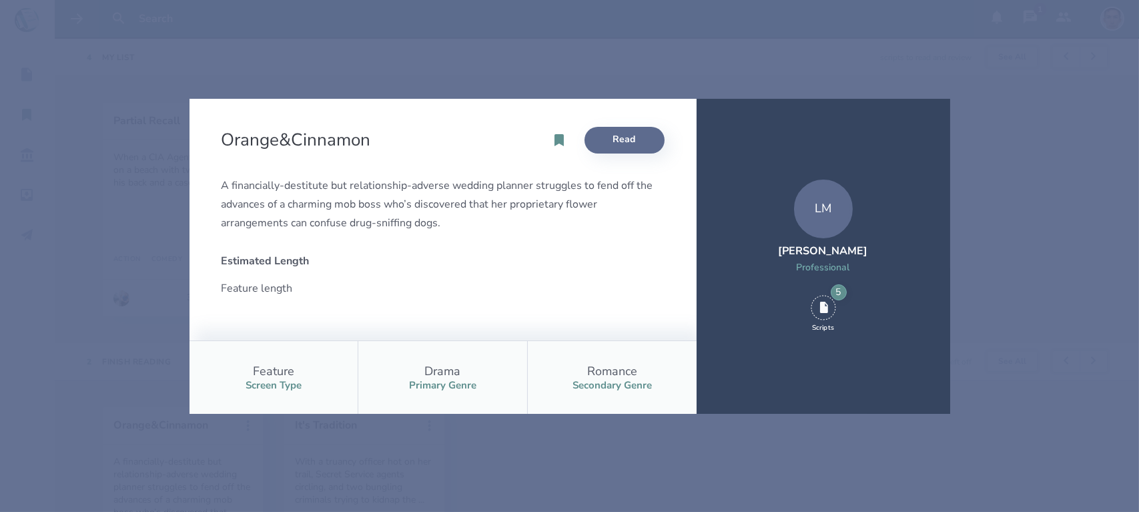
click at [647, 138] on link "Read" at bounding box center [625, 140] width 80 height 27
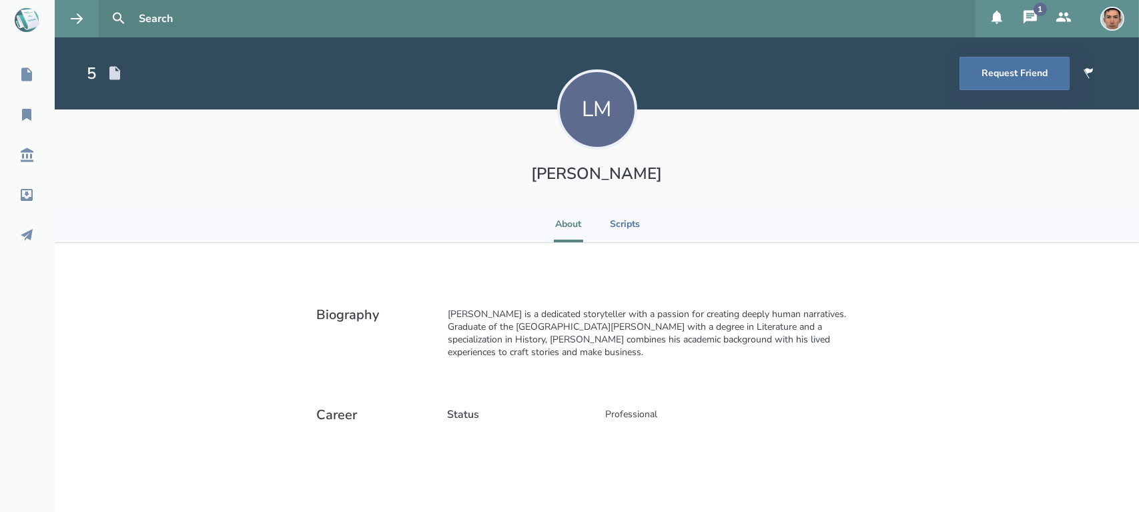
scroll to position [3, 0]
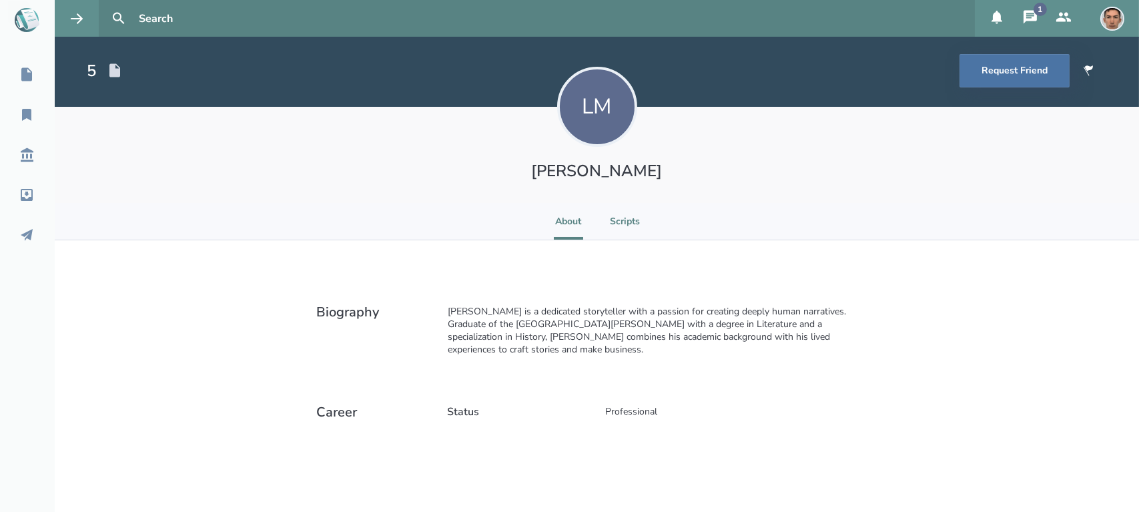
click at [610, 229] on li "Scripts" at bounding box center [625, 221] width 30 height 37
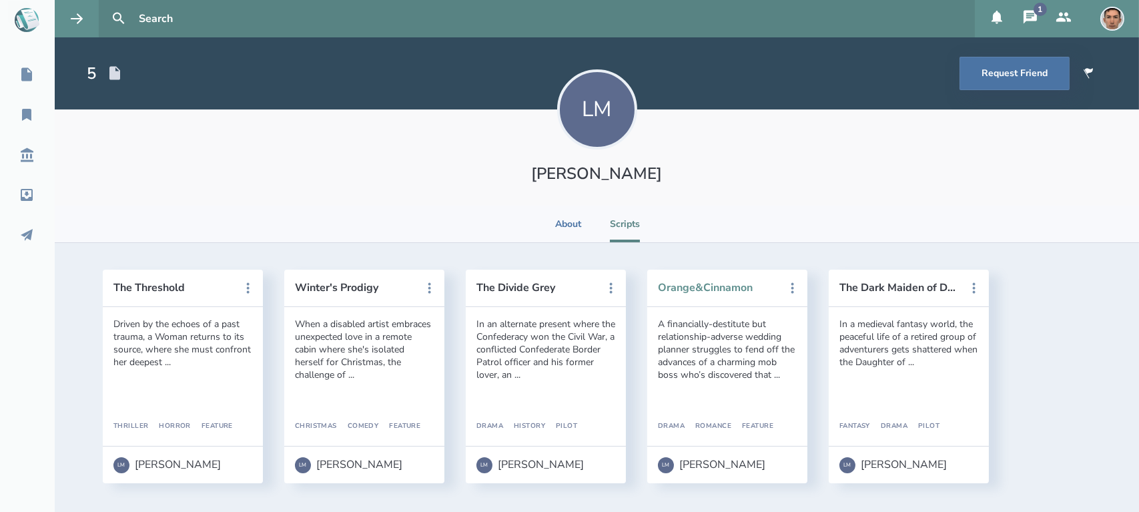
click at [729, 288] on button "Orange&Cinnamon" at bounding box center [718, 288] width 120 height 12
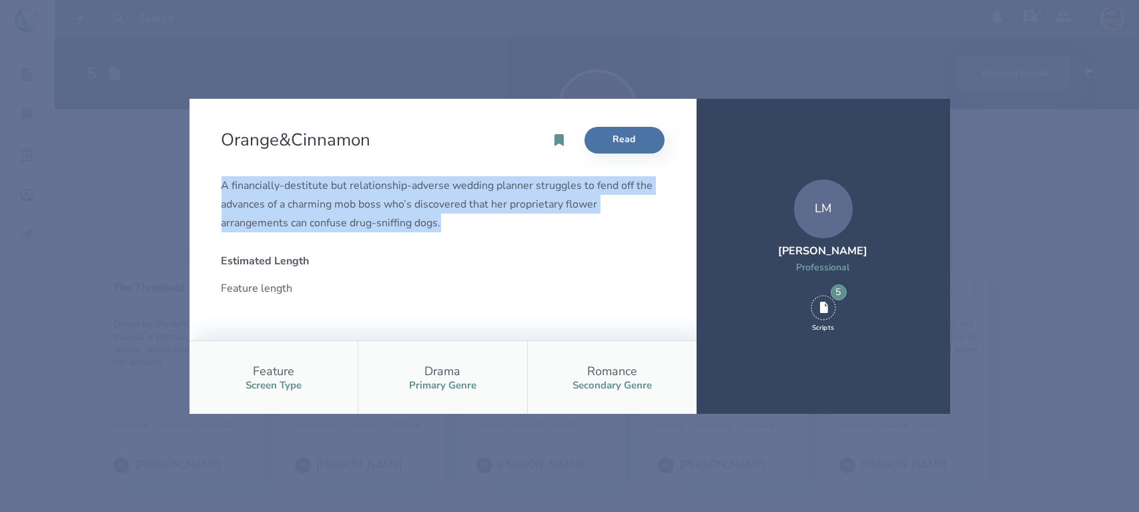
drag, startPoint x: 447, startPoint y: 217, endPoint x: 222, endPoint y: 182, distance: 227.7
click at [222, 182] on div "A financially-destitute but relationship-adverse wedding planner struggles to f…" at bounding box center [443, 204] width 443 height 56
copy div "A financially-destitute but relationship-adverse wedding planner struggles to f…"
click at [159, 214] on div "Orange&Cinnamon Read A financially-destitute but relationship-adverse wedding p…" at bounding box center [569, 256] width 1139 height 512
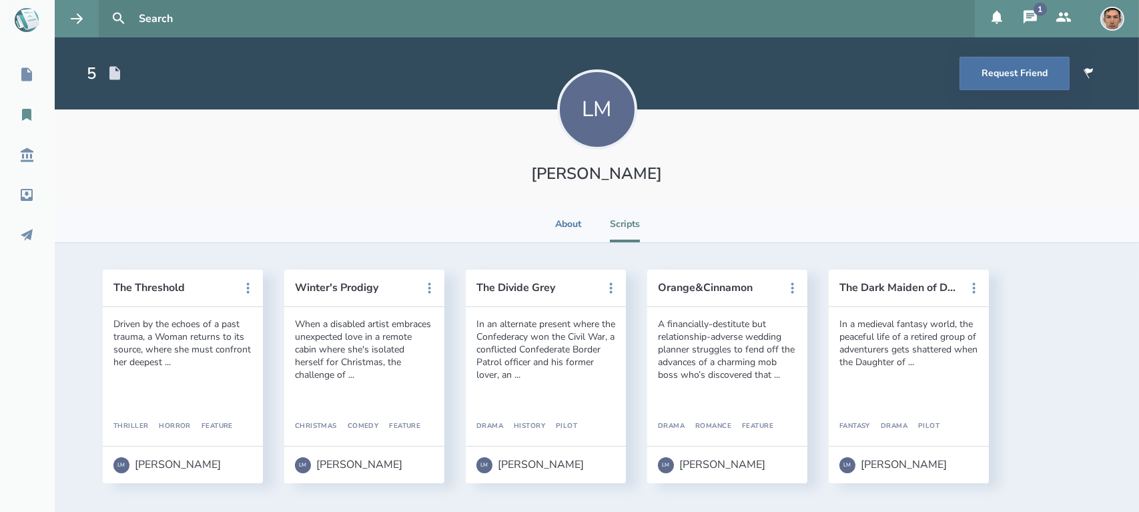
click at [19, 123] on link "My Reading List" at bounding box center [27, 114] width 55 height 29
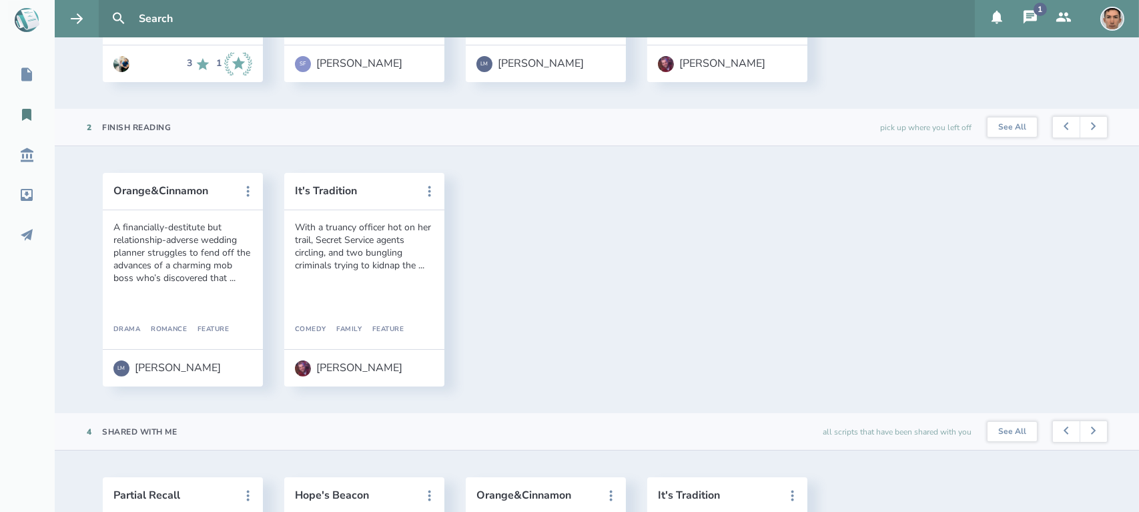
scroll to position [304, 0]
click at [18, 147] on div "Script Library" at bounding box center [55, 155] width 111 height 16
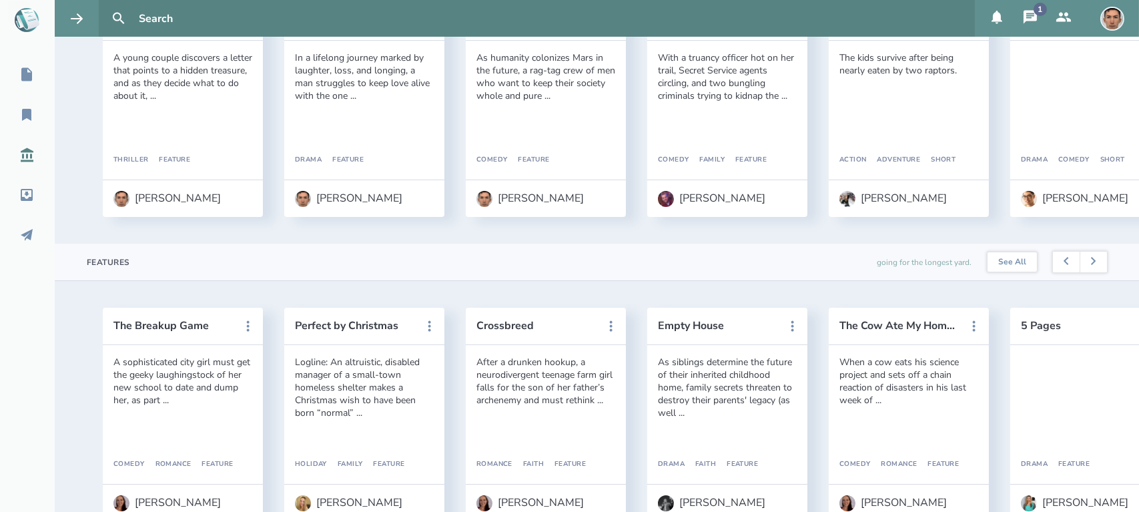
scroll to position [475, 0]
